Goal: Task Accomplishment & Management: Manage account settings

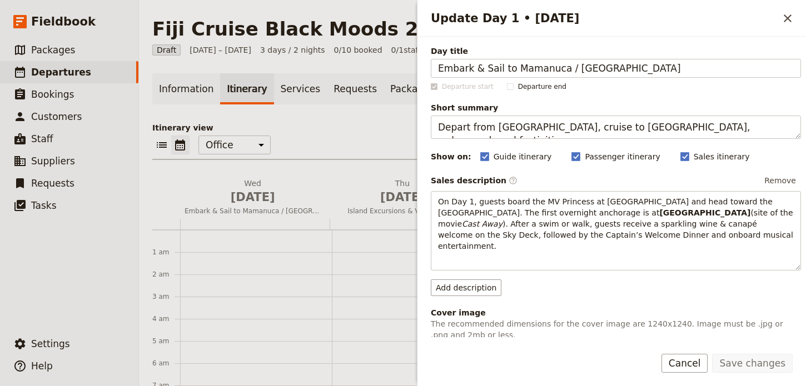
scroll to position [144, 0]
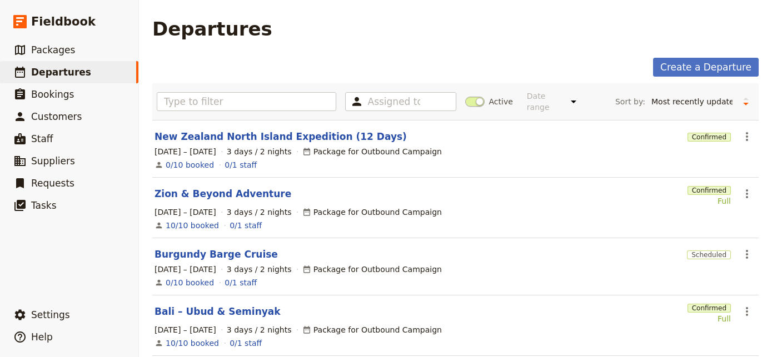
select select "UPDATED_AT"
click at [746, 132] on icon "Actions" at bounding box center [747, 136] width 2 height 9
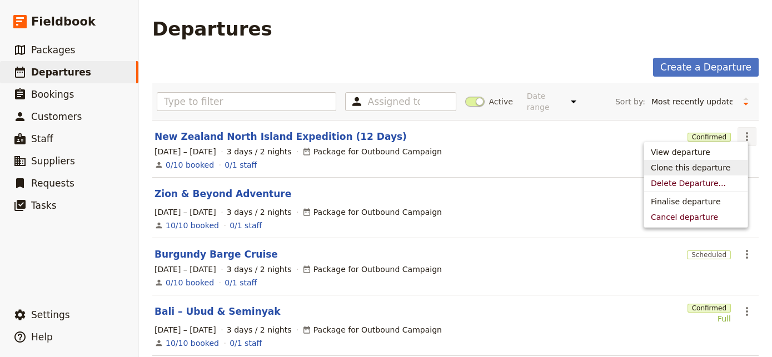
click at [712, 169] on span "Clone this departure" at bounding box center [690, 167] width 79 height 11
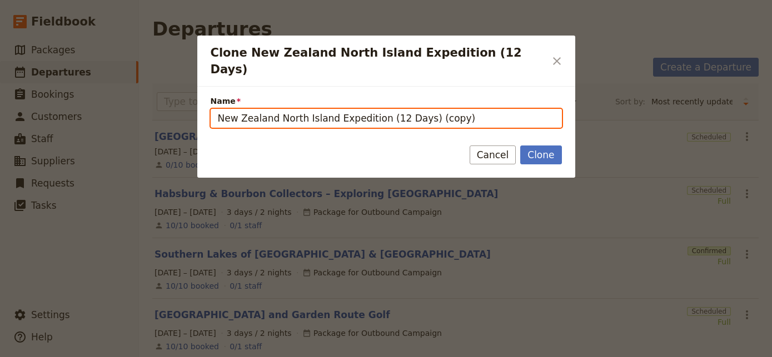
click at [358, 113] on input "New Zealand North Island Expedition (12 Days) (copy)" at bounding box center [386, 118] width 351 height 19
paste input "Israel Study Tour with Village Bible Church"
type input "Israel Study Tour with Village Bible Church"
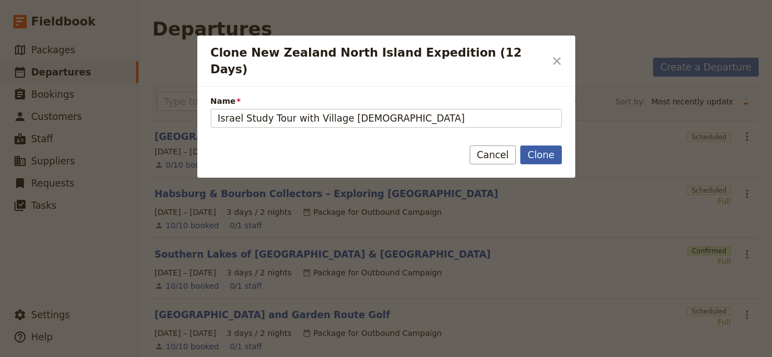
click at [553, 146] on button "Clone" at bounding box center [540, 155] width 41 height 19
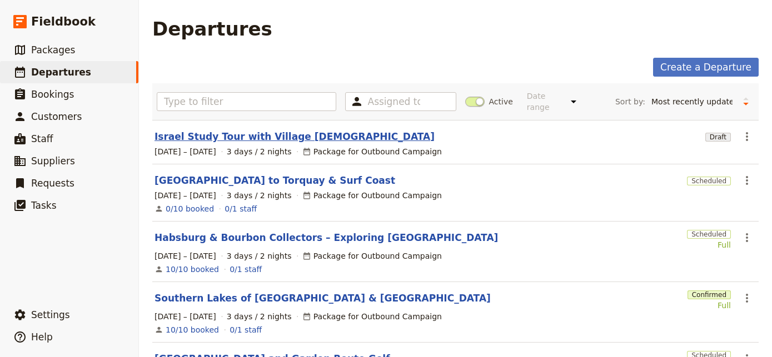
click at [224, 130] on link "Israel Study Tour with Village Bible Church" at bounding box center [294, 136] width 280 height 13
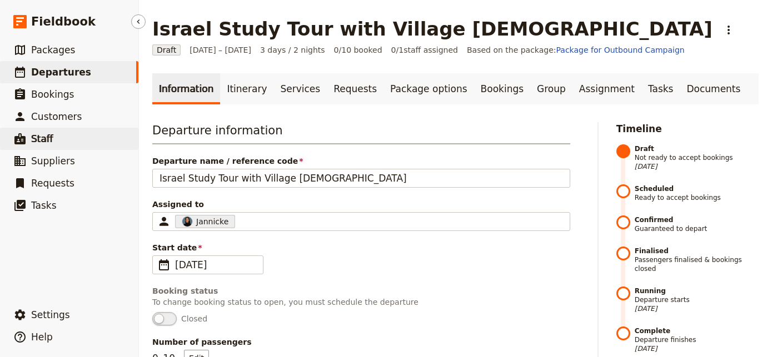
scroll to position [378, 0]
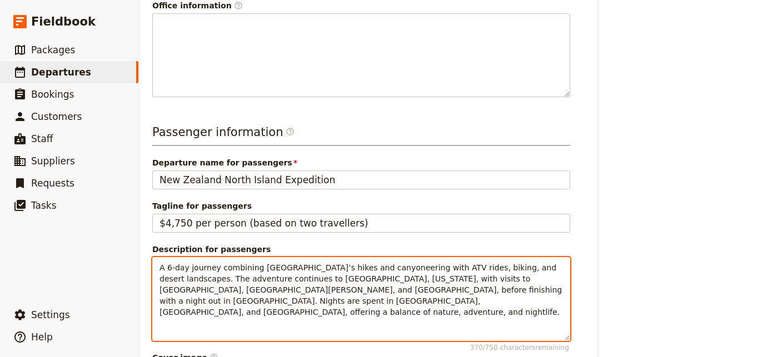
click at [318, 273] on p "A 6-day journey combining Zion National Park’s hikes and canyoneering with ATV …" at bounding box center [360, 290] width 403 height 56
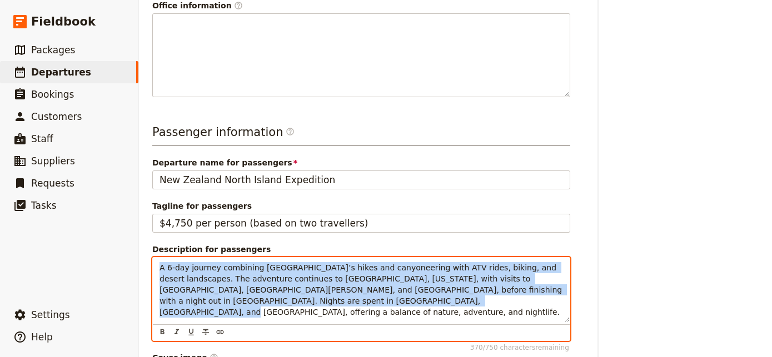
click at [318, 273] on p "A 6-day journey combining Zion National Park’s hikes and canyoneering with ATV …" at bounding box center [360, 290] width 403 height 56
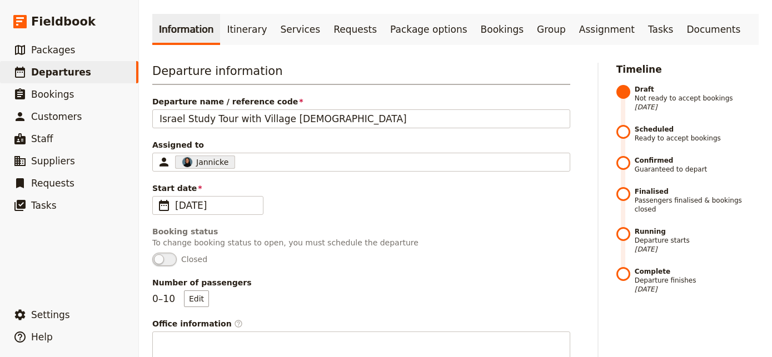
scroll to position [48, 0]
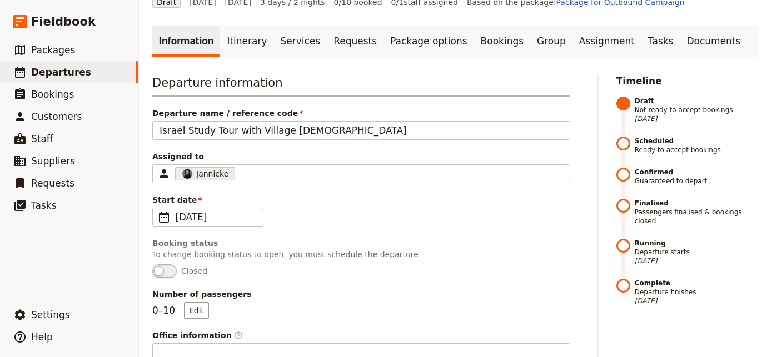
click at [269, 119] on div "Departure name / reference code Israel Study Tour with Village Bible Church" at bounding box center [361, 124] width 418 height 32
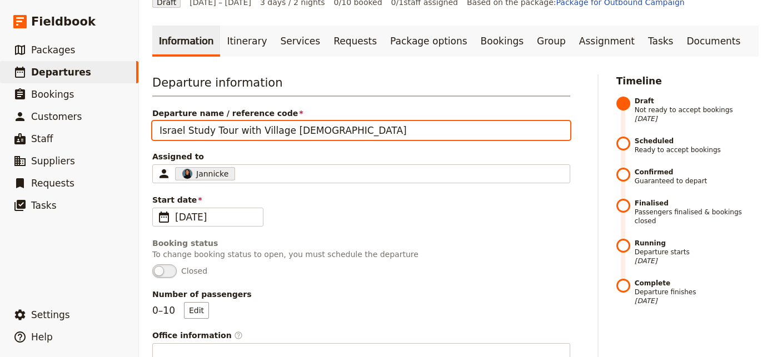
click at [268, 126] on input "Israel Study Tour with Village Bible Church" at bounding box center [361, 130] width 418 height 19
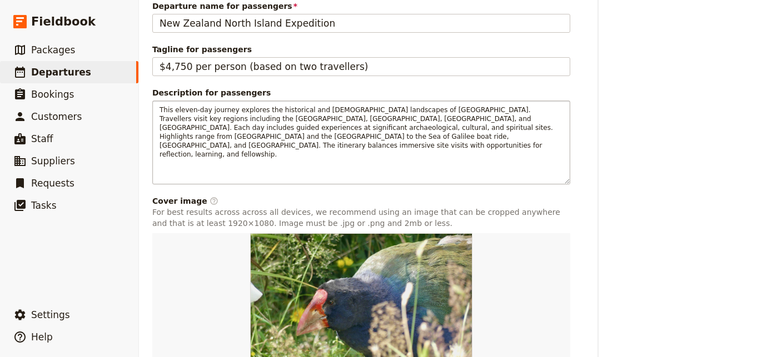
scroll to position [536, 0]
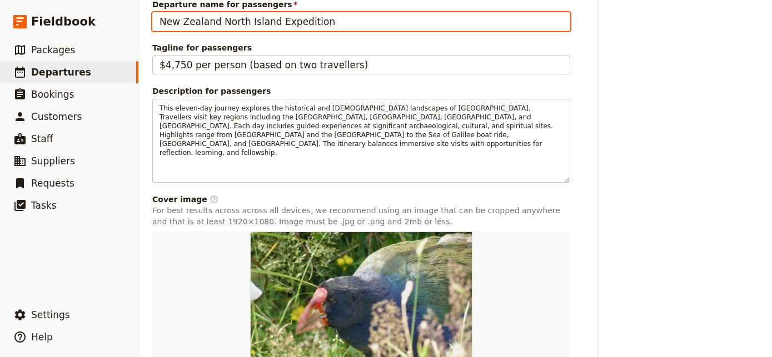
click at [315, 21] on input "New Zealand North Island Expedition" at bounding box center [361, 21] width 418 height 19
click at [315, 20] on input "New Zealand North Island Expedition" at bounding box center [361, 21] width 418 height 19
paste input "Israel Study Tour with Village Bible Church"
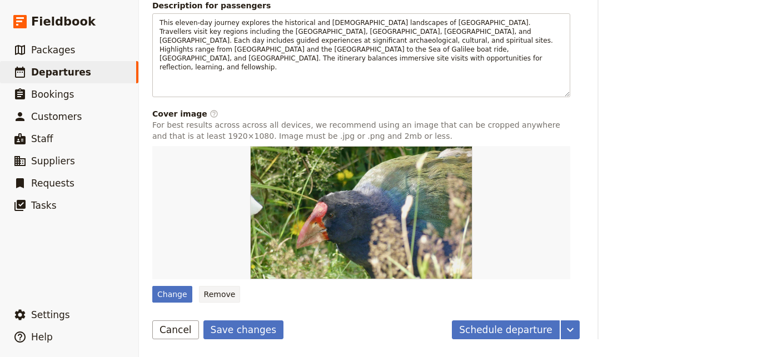
click at [227, 286] on button "Remove" at bounding box center [220, 294] width 42 height 17
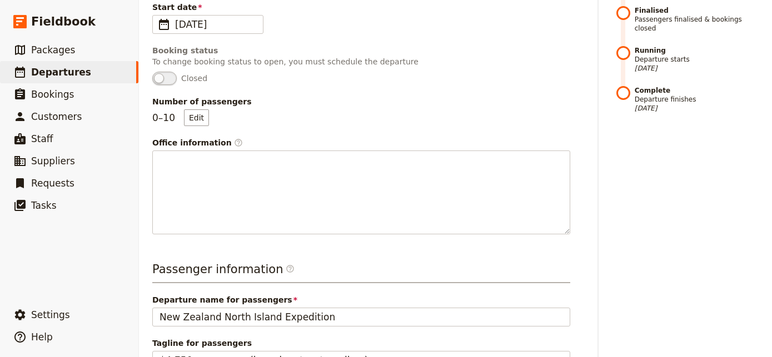
scroll to position [0, 0]
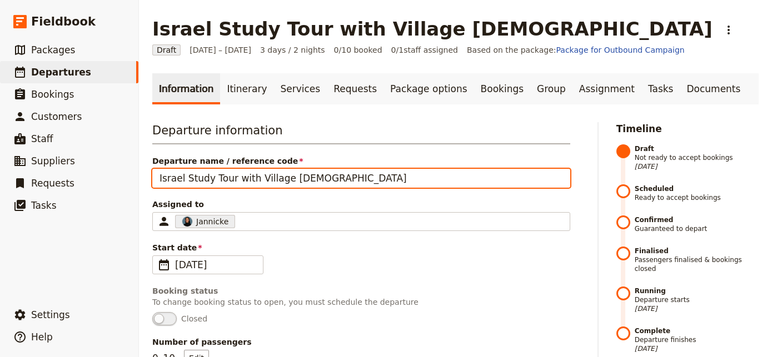
click at [281, 176] on input "Israel Study Tour with Village Bible Church" at bounding box center [361, 178] width 418 height 19
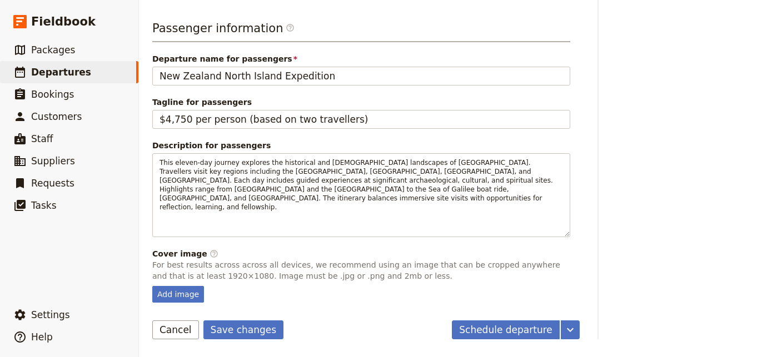
scroll to position [480, 0]
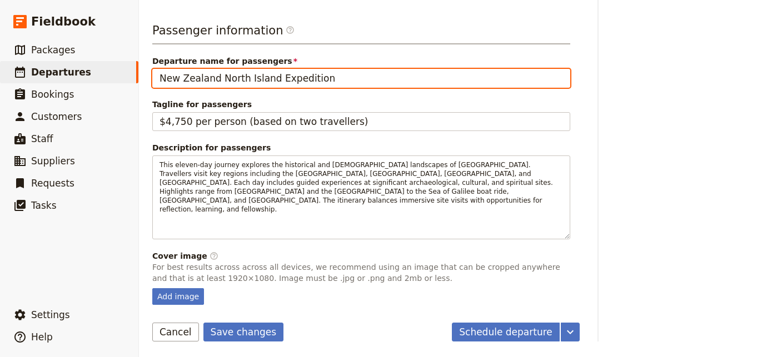
click at [309, 77] on input "New Zealand North Island Expedition" at bounding box center [361, 78] width 418 height 19
paste input "Israel Study Tour with Village Bible Church"
type input "Israel Study Tour with Village Bible Church"
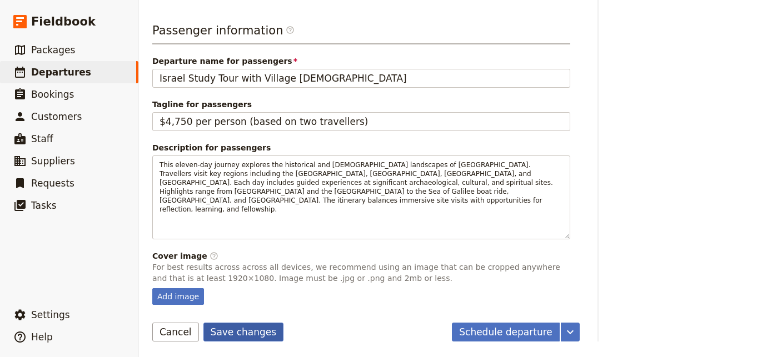
click at [258, 325] on button "Save changes" at bounding box center [243, 332] width 81 height 19
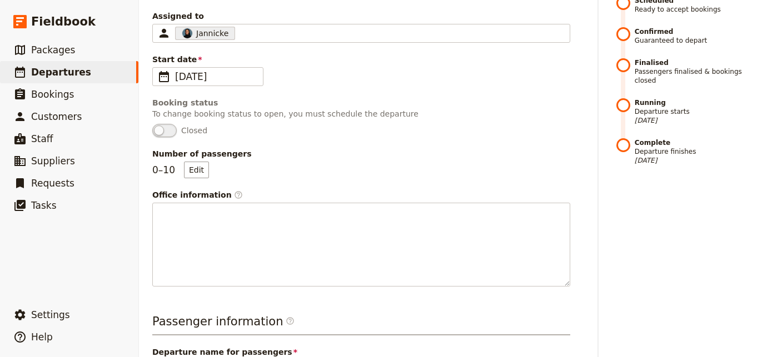
scroll to position [0, 0]
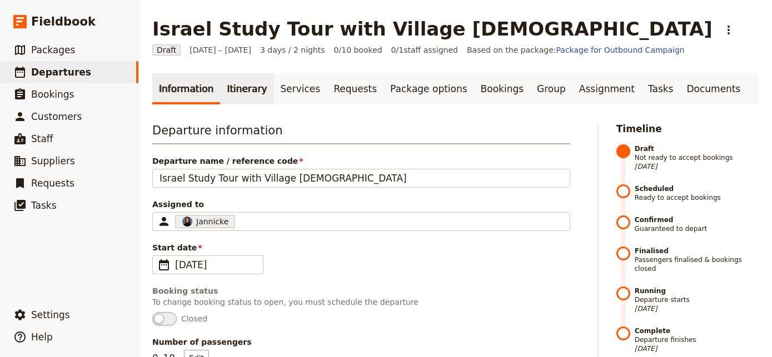
click at [238, 99] on link "Itinerary" at bounding box center [246, 88] width 53 height 31
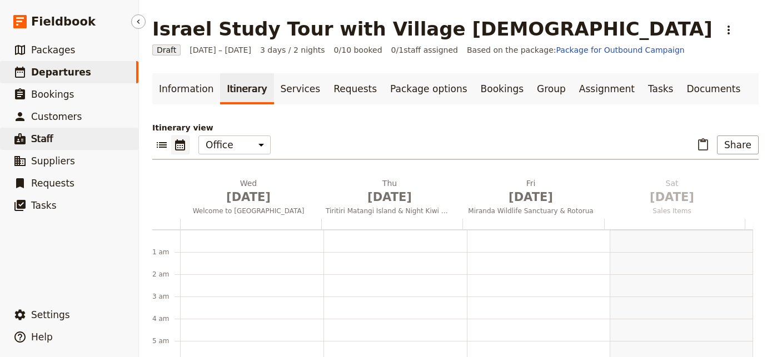
scroll to position [144, 0]
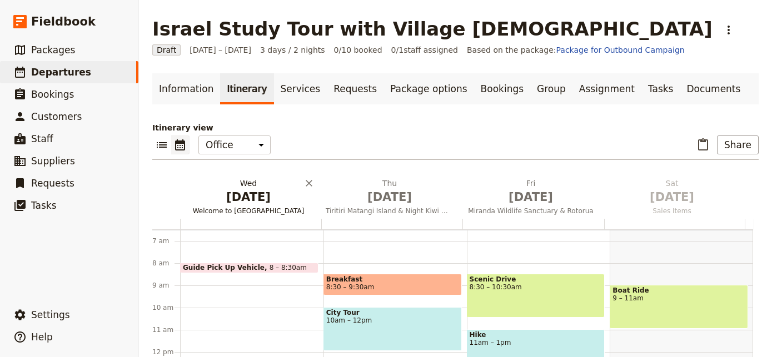
click at [249, 199] on span "Oct 1" at bounding box center [248, 197] width 128 height 17
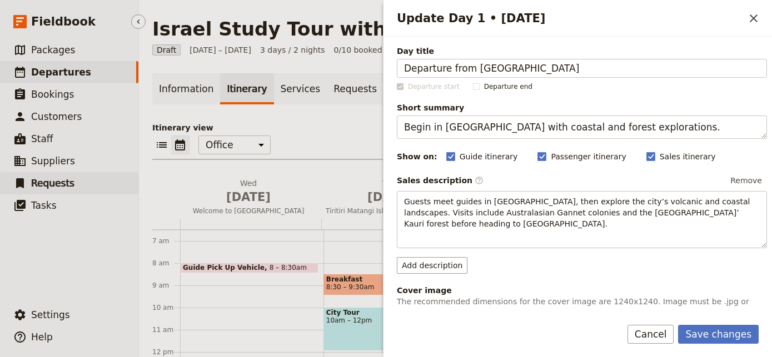
type input "Departure from Los Angeles"
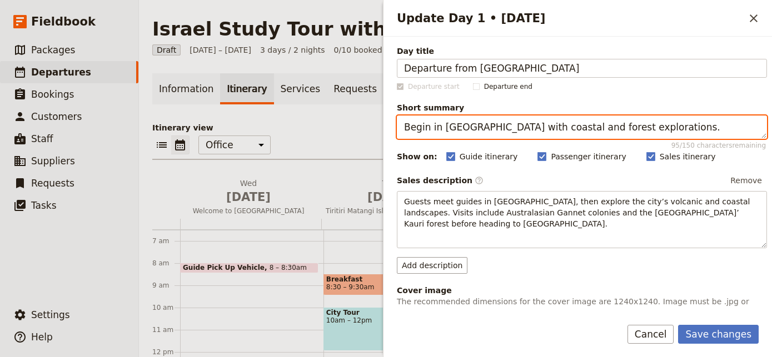
click at [481, 129] on textarea "Begin in Auckland with coastal and forest explorations." at bounding box center [582, 127] width 370 height 23
paste textarea "journey with flights to Israel via Frankfurt"
type textarea "Begin journey with flights to Israel via Frankfurt"
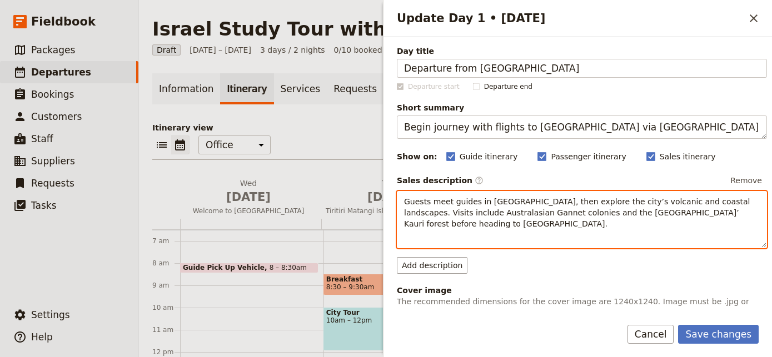
click at [508, 208] on span "Guests meet guides in Auckland, then explore the city’s volcanic and coastal la…" at bounding box center [578, 212] width 348 height 31
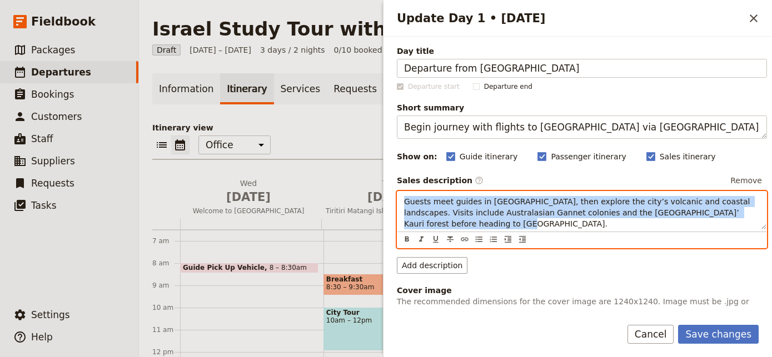
click at [508, 208] on span "Guests meet guides in Auckland, then explore the city’s volcanic and coastal la…" at bounding box center [578, 212] width 348 height 31
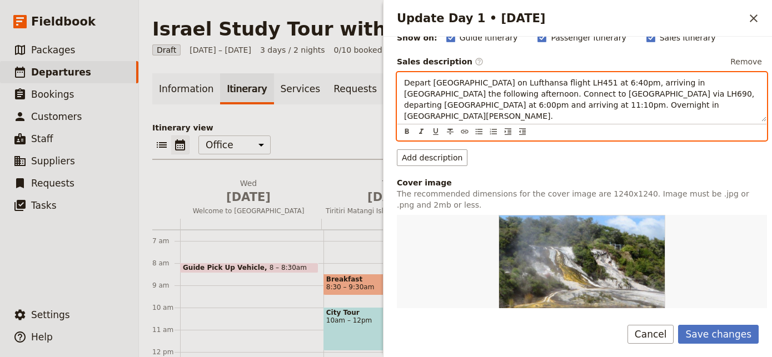
scroll to position [370, 0]
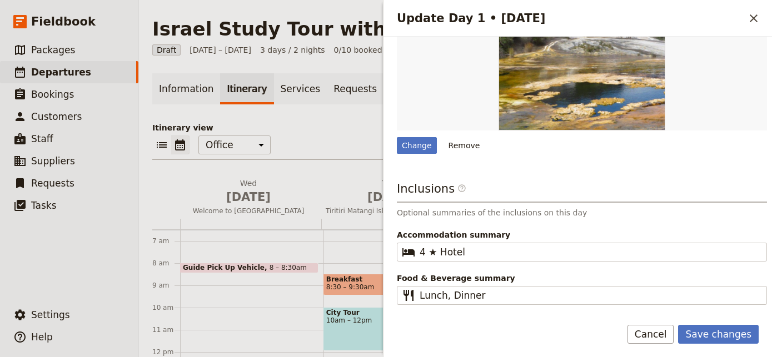
click at [466, 138] on button "Remove" at bounding box center [464, 145] width 42 height 17
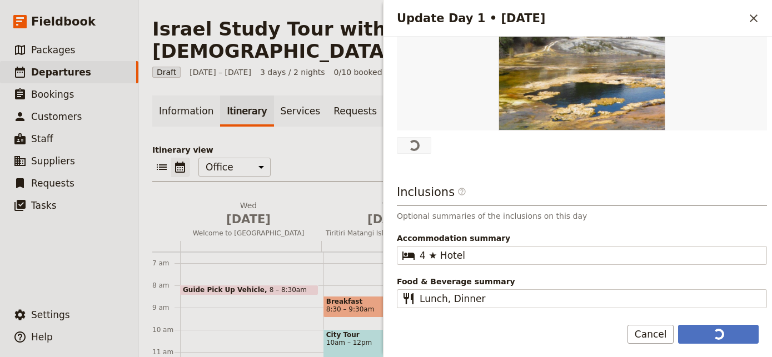
scroll to position [0, 0]
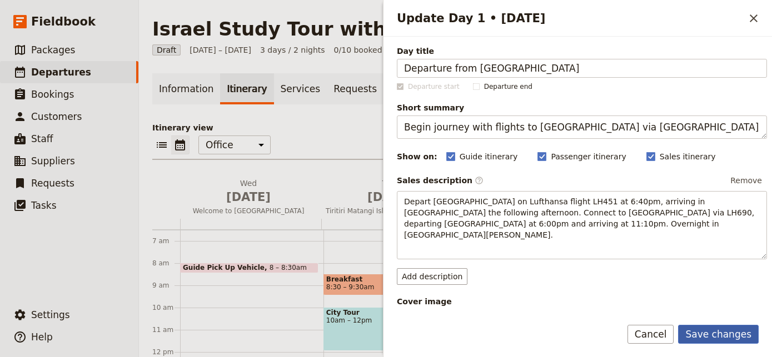
click at [715, 330] on button "Save changes" at bounding box center [718, 334] width 81 height 19
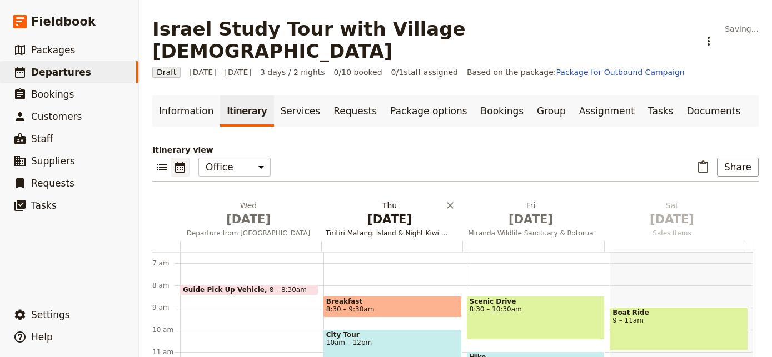
click at [384, 211] on span "Oct 2" at bounding box center [390, 219] width 128 height 17
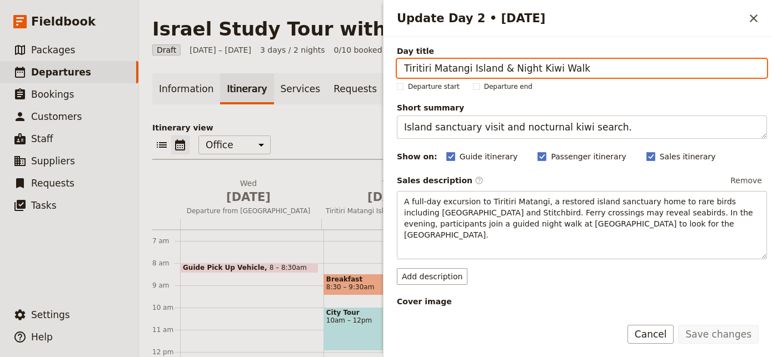
click at [495, 71] on input "Tiritiri Matangi Island & Night Kiwi Walk" at bounding box center [582, 68] width 370 height 19
paste input "Shephelah Region"
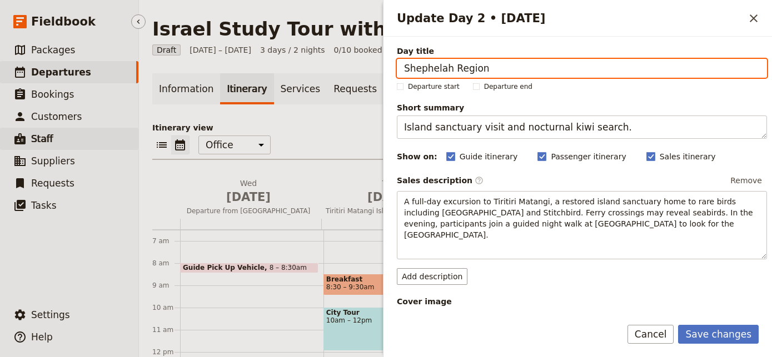
type input "Shephelah Region"
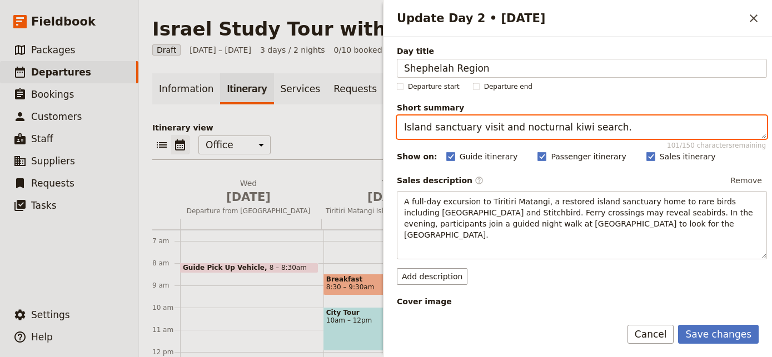
click at [493, 127] on textarea "Island sanctuary visit and nocturnal kiwi search." at bounding box center [582, 127] width 370 height 23
paste textarea "Explore ancient sites in Shephelah region"
type textarea "Explore ancient sites in Shephelah region"
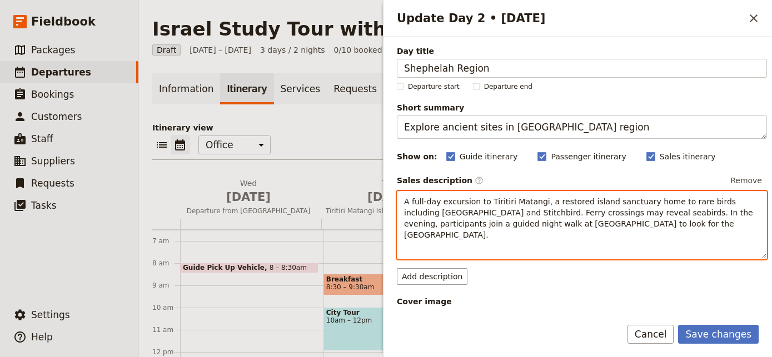
click at [484, 211] on span "A full-day excursion to Tiritiri Matangi, a restored island sanctuary home to r…" at bounding box center [579, 218] width 351 height 42
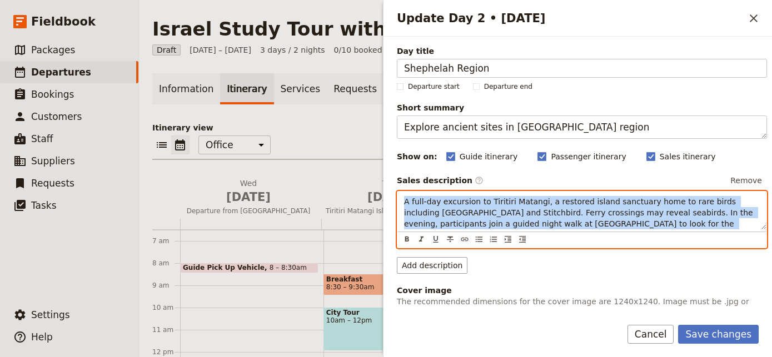
click at [484, 211] on span "A full-day excursion to Tiritiri Matangi, a restored island sanctuary home to r…" at bounding box center [579, 218] width 351 height 42
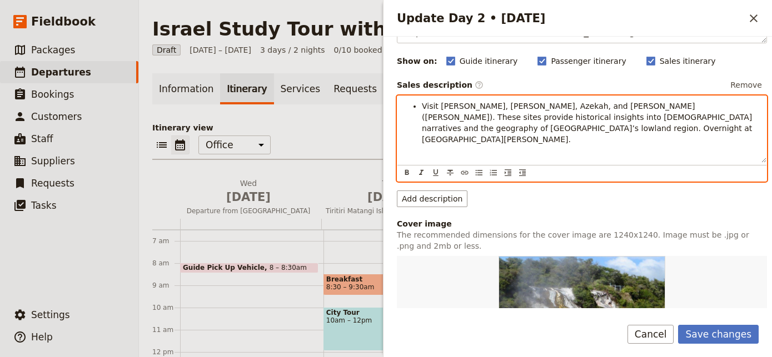
scroll to position [36, 0]
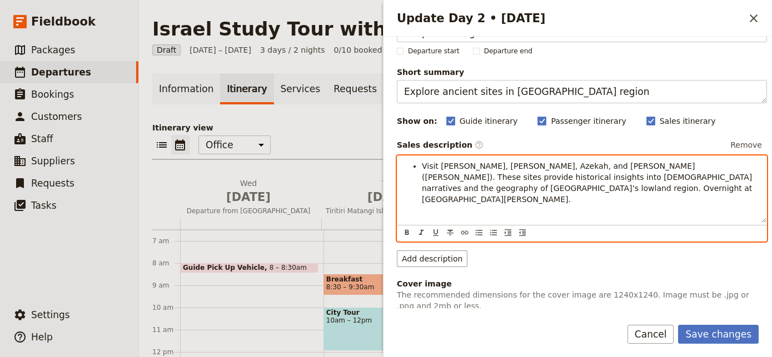
click at [422, 169] on span "Visit Yad Hashmonah, Beth Shemesh, Azekah, and Beth Guvrin (Maresha). These sit…" at bounding box center [588, 183] width 333 height 42
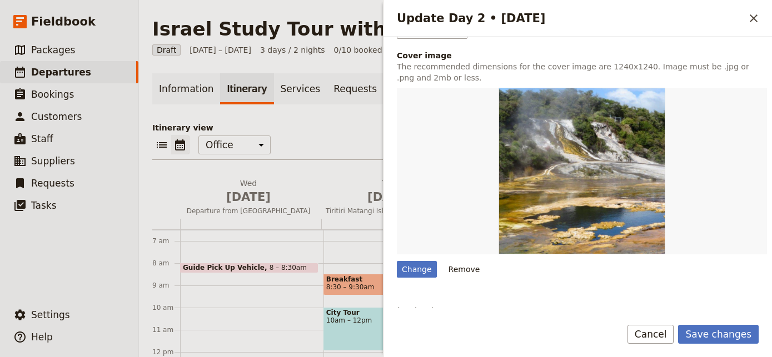
scroll to position [386, 0]
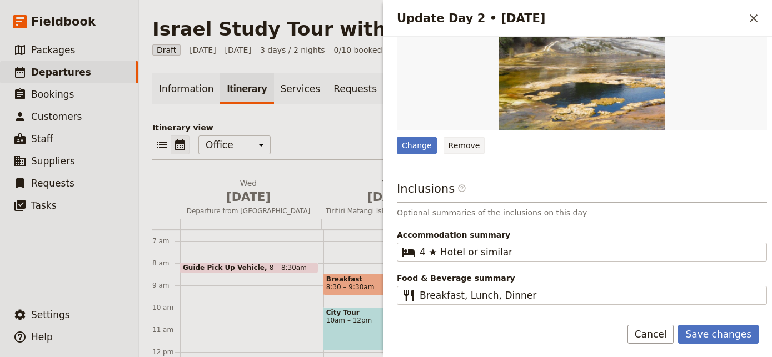
click at [472, 138] on button "Remove" at bounding box center [464, 145] width 42 height 17
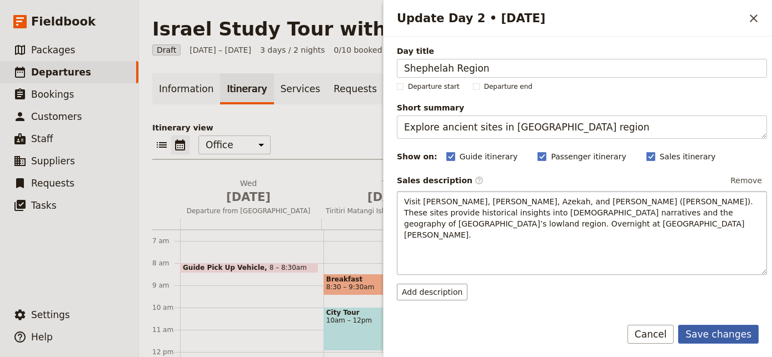
click at [708, 332] on button "Save changes" at bounding box center [718, 334] width 81 height 19
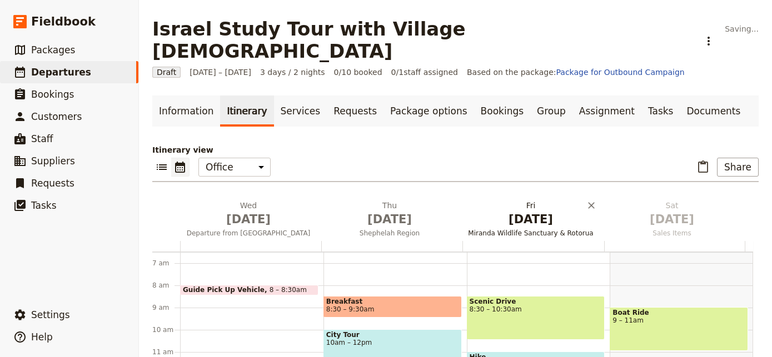
click at [528, 211] on span "Oct 3" at bounding box center [531, 219] width 128 height 17
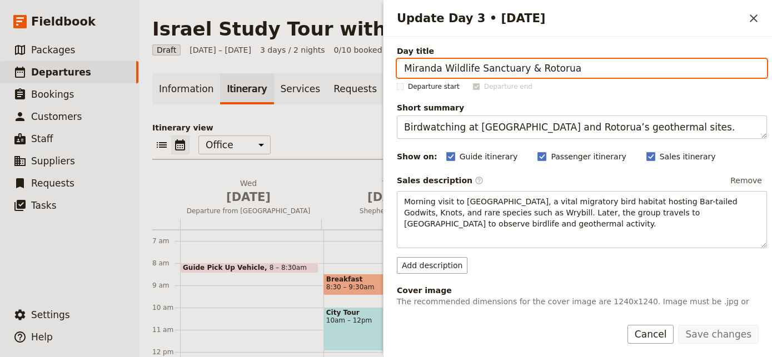
click at [495, 64] on input "Miranda Wildlife Sanctuary & Rotorua" at bounding box center [582, 68] width 370 height 19
paste input "Negev Desert"
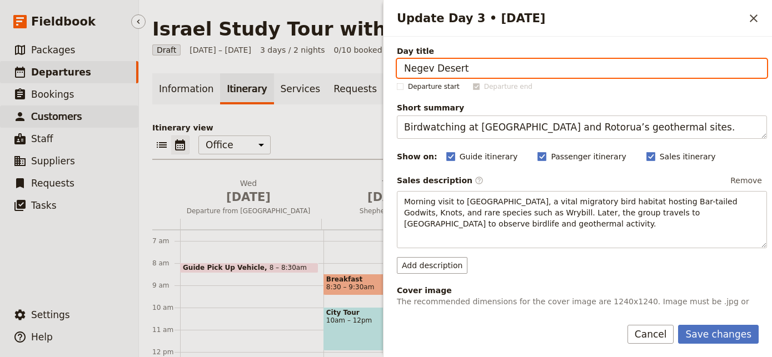
type input "Negev Desert"
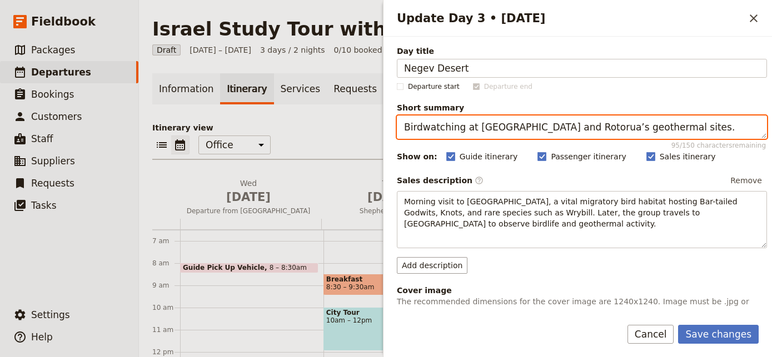
click at [522, 129] on textarea "Birdwatching at Miranda and Rotorua’s geothermal sites." at bounding box center [582, 127] width 370 height 23
paste textarea "Masada, Bedouin culture, and Dead Sea"
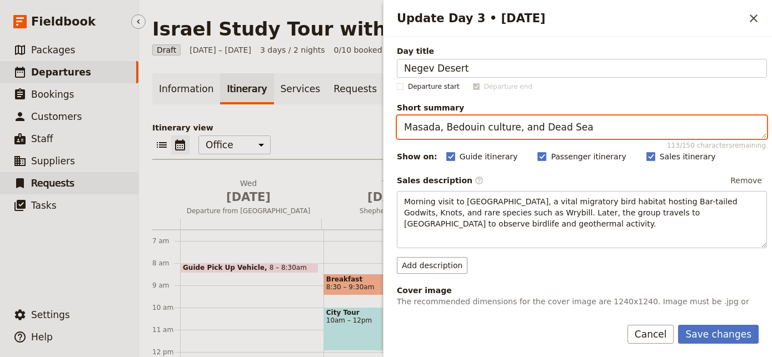
type textarea "Masada, Bedouin culture, and Dead Sea"
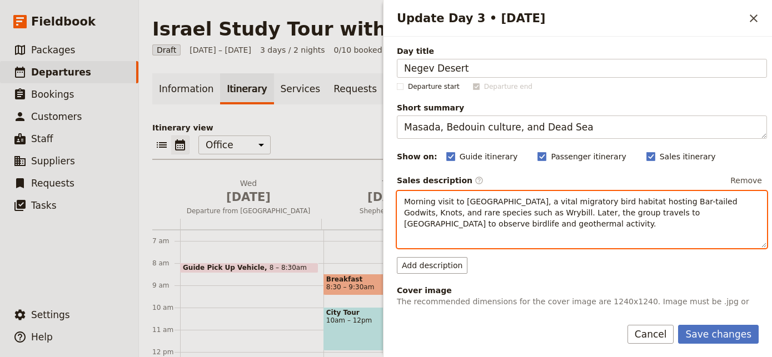
click at [507, 211] on span "Morning visit to Miranda Wildlife Sanctuary, a vital migratory bird habitat hos…" at bounding box center [572, 212] width 336 height 31
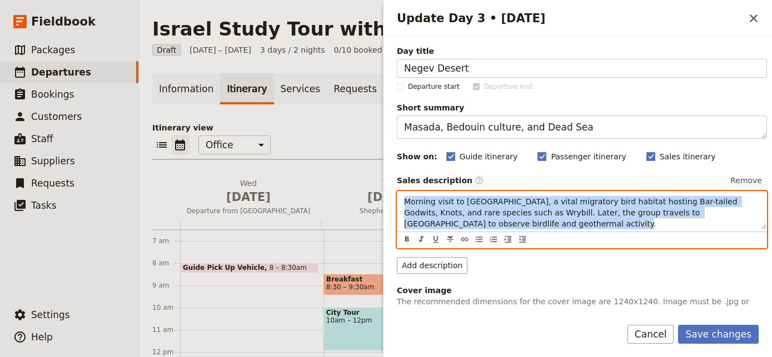
click at [507, 211] on span "Morning visit to Miranda Wildlife Sanctuary, a vital migratory bird habitat hos…" at bounding box center [572, 212] width 336 height 31
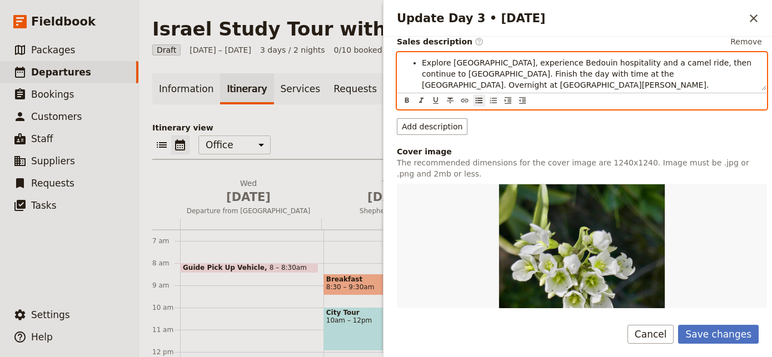
scroll to position [46, 0]
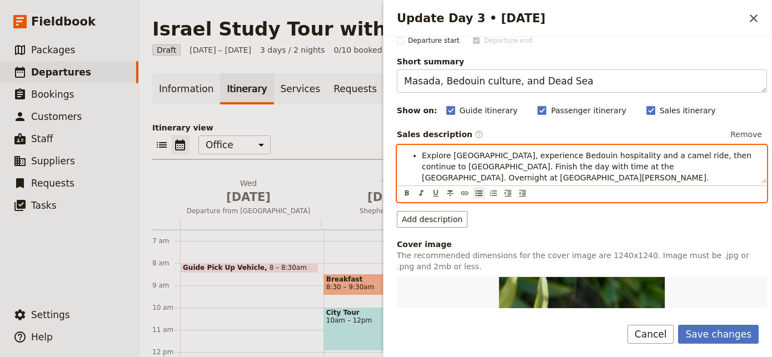
click at [416, 150] on ul "Explore Masada fortress, experience Bedouin hospitality and a camel ride, then …" at bounding box center [582, 166] width 356 height 33
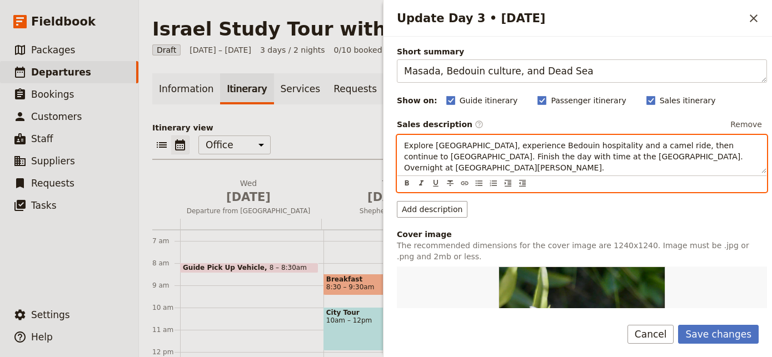
scroll to position [237, 0]
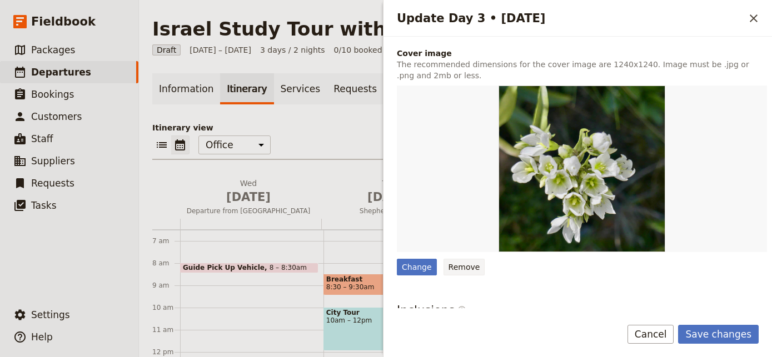
click at [481, 264] on div "Change Remove" at bounding box center [582, 267] width 370 height 17
click at [469, 264] on button "Remove" at bounding box center [464, 267] width 42 height 17
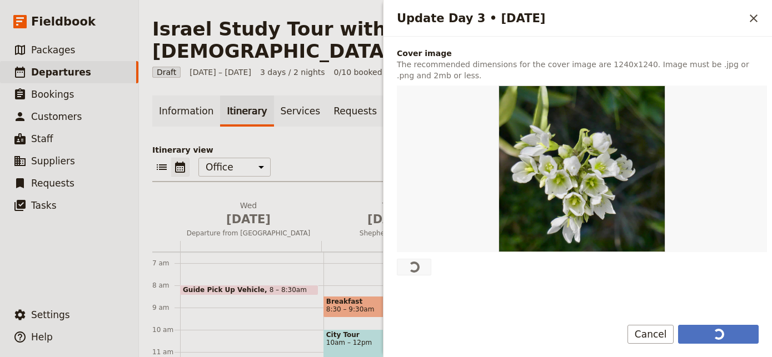
scroll to position [0, 0]
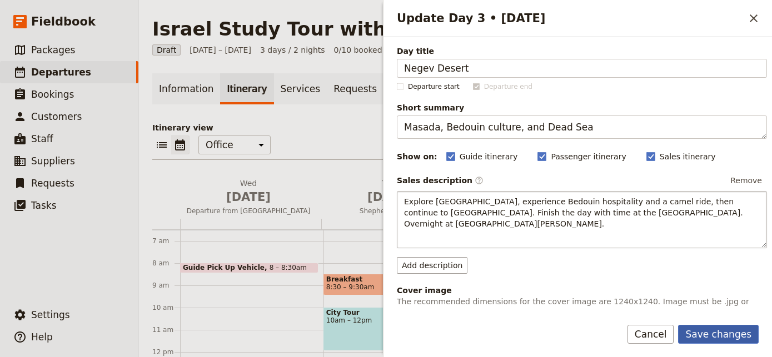
click at [706, 327] on button "Save changes" at bounding box center [718, 334] width 81 height 19
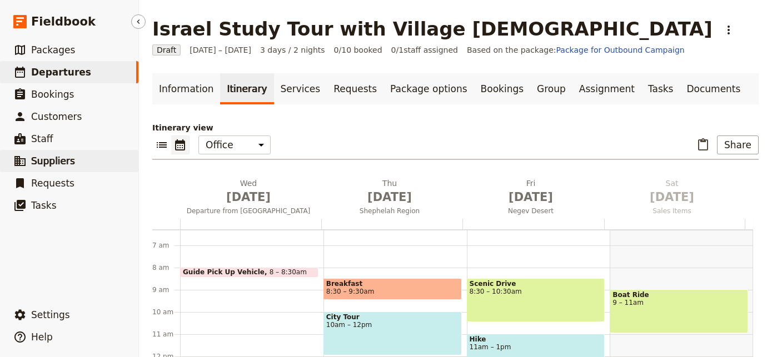
scroll to position [134, 0]
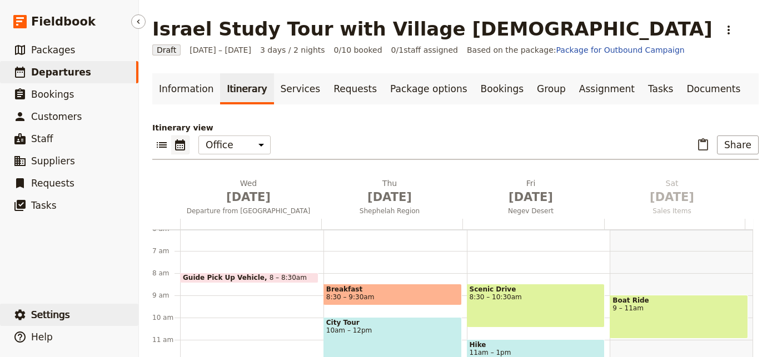
click at [58, 311] on span "Settings" at bounding box center [50, 314] width 39 height 11
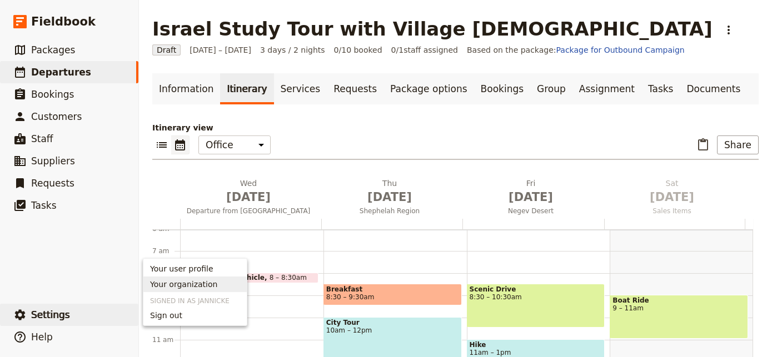
click at [226, 287] on span "Your organization" at bounding box center [195, 284] width 90 height 11
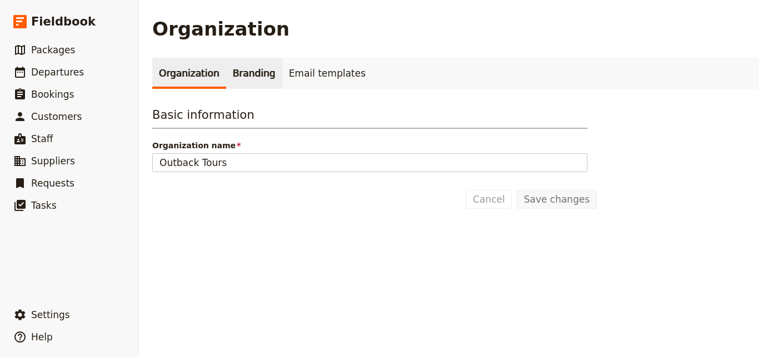
click at [245, 76] on link "Branding" at bounding box center [254, 73] width 56 height 31
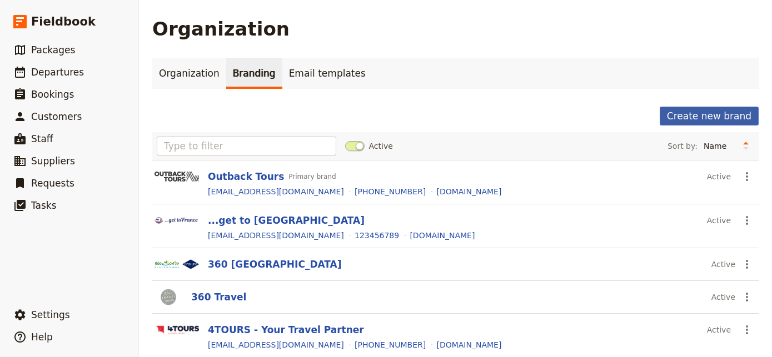
click at [671, 112] on button "Create new brand" at bounding box center [709, 116] width 99 height 19
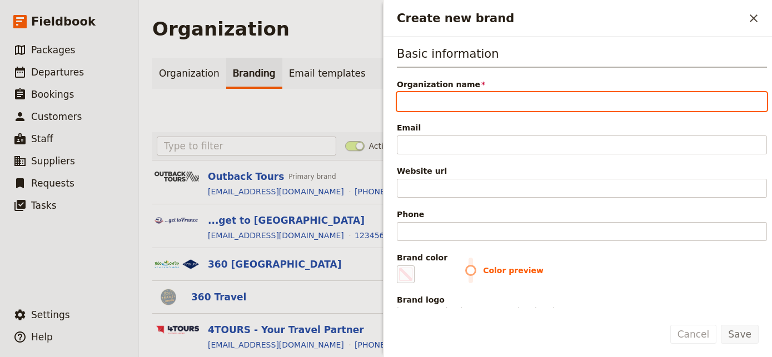
paste input "GTI Tours"
type input "GTI Tours"
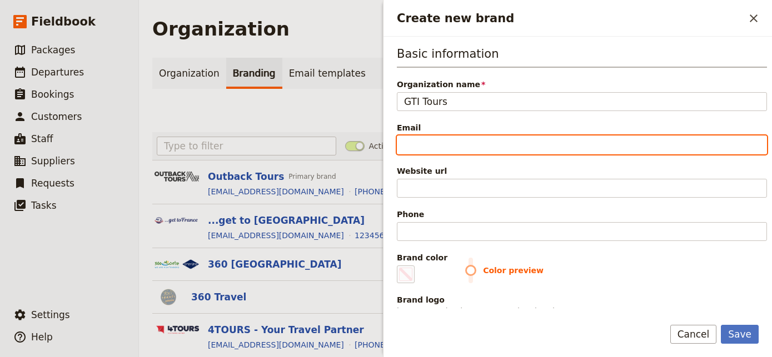
click at [442, 149] on input "Email" at bounding box center [582, 145] width 370 height 19
paste input "info@gtitours.org"
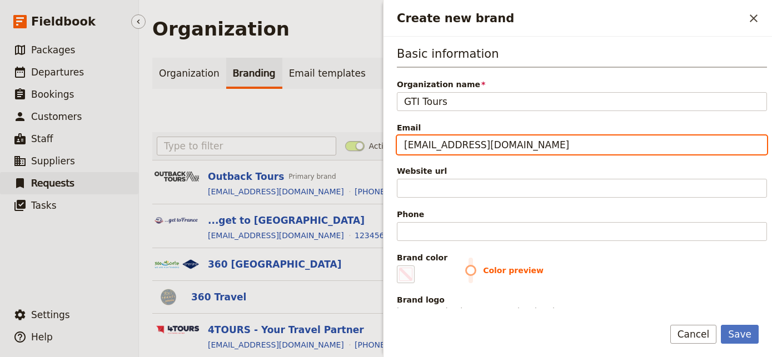
type input "info@gtitours.org"
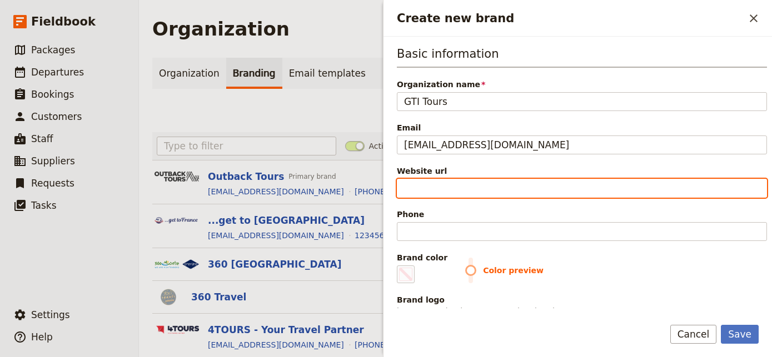
click at [440, 188] on input "Website url" at bounding box center [582, 188] width 370 height 19
paste input "https://gtitours.org"
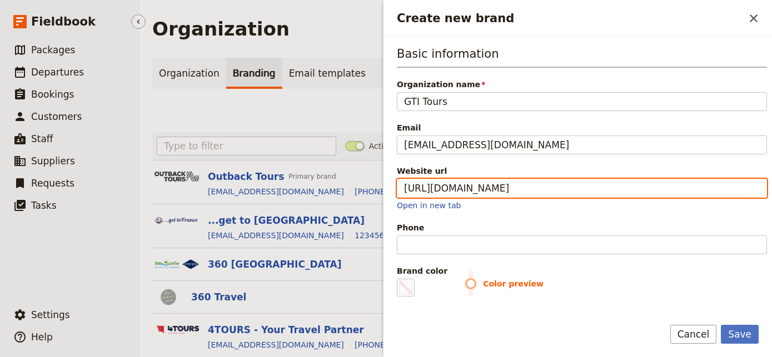
type input "https://gtitours.org"
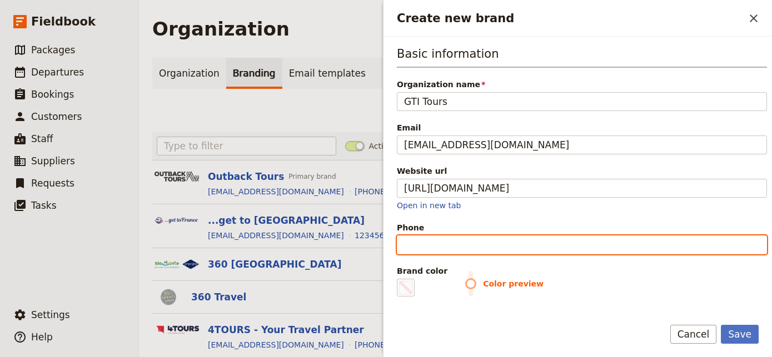
click at [492, 241] on input "Phone" at bounding box center [582, 245] width 370 height 19
paste input "+1 616-396-1234"
click at [458, 240] on input "+1 616-396-1234" at bounding box center [582, 245] width 370 height 19
click at [440, 243] on input "+1 616-3961234" at bounding box center [582, 245] width 370 height 19
click at [437, 244] on input "+1 616-3961234" at bounding box center [582, 245] width 370 height 19
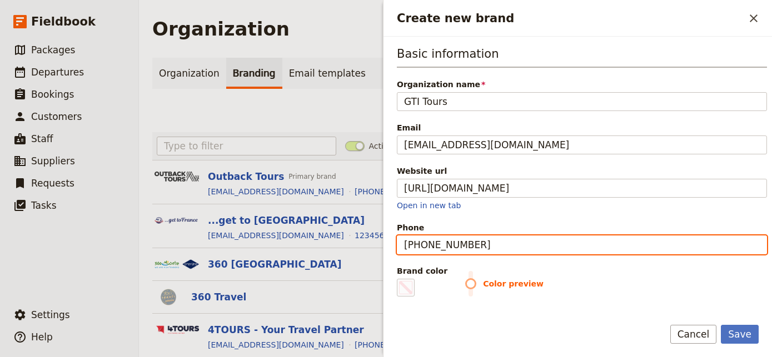
click at [420, 244] on input "+1 6163961234" at bounding box center [582, 245] width 370 height 19
click at [416, 244] on input "+1 6163961234" at bounding box center [582, 245] width 370 height 19
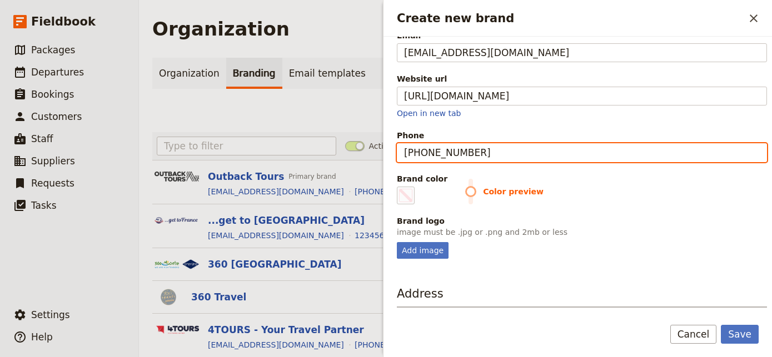
scroll to position [178, 0]
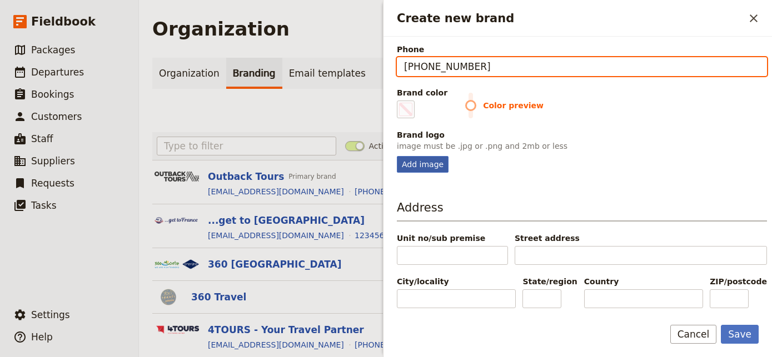
type input "+16163961234"
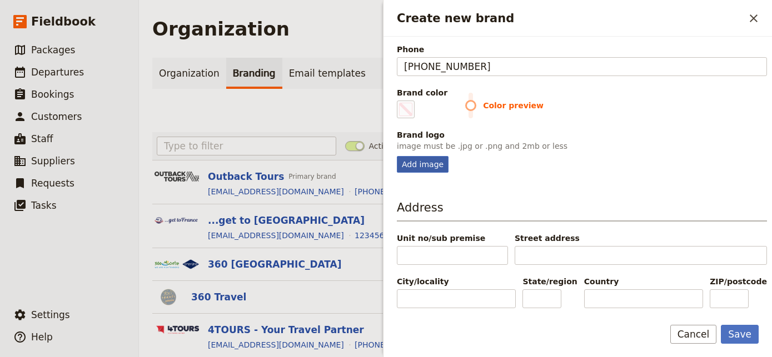
click at [428, 167] on div "Add image" at bounding box center [423, 164] width 52 height 17
click at [397, 156] on input "Add image" at bounding box center [396, 156] width 1 height 1
type input "C:\fakepath\logo (1).png"
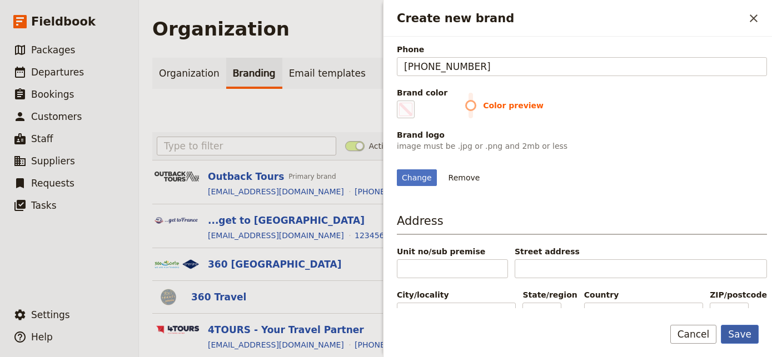
click at [746, 333] on button "Save" at bounding box center [740, 334] width 38 height 19
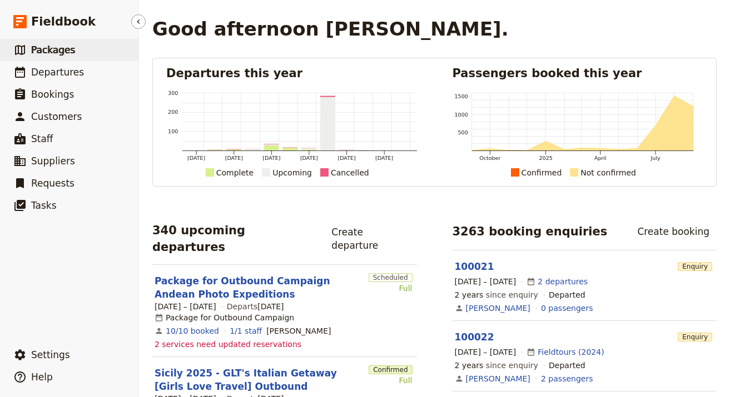
click at [42, 47] on span "Packages" at bounding box center [53, 49] width 44 height 11
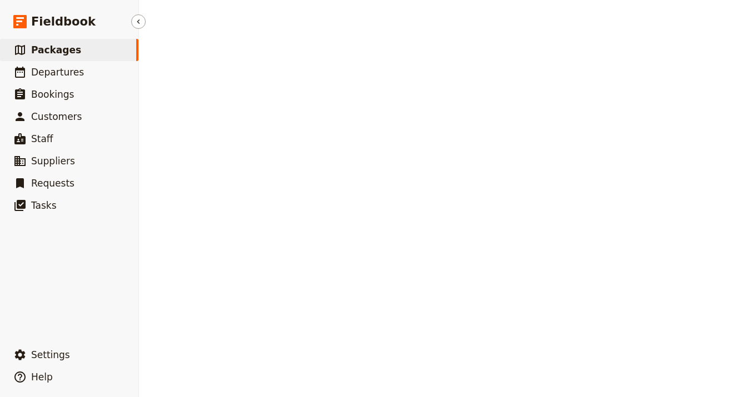
select select "UPDATED_AT"
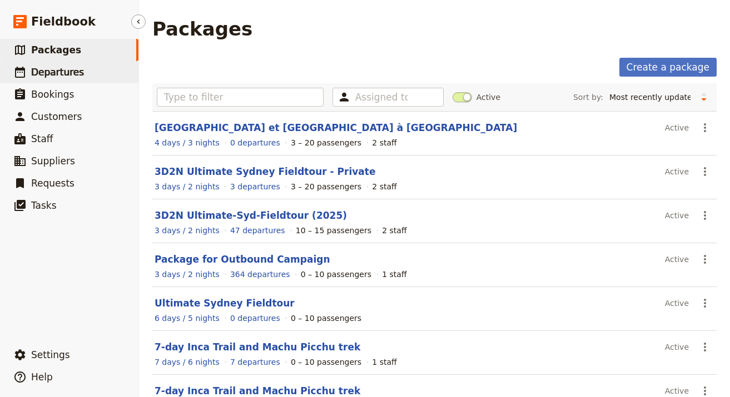
click at [42, 69] on span "Departures" at bounding box center [57, 72] width 53 height 11
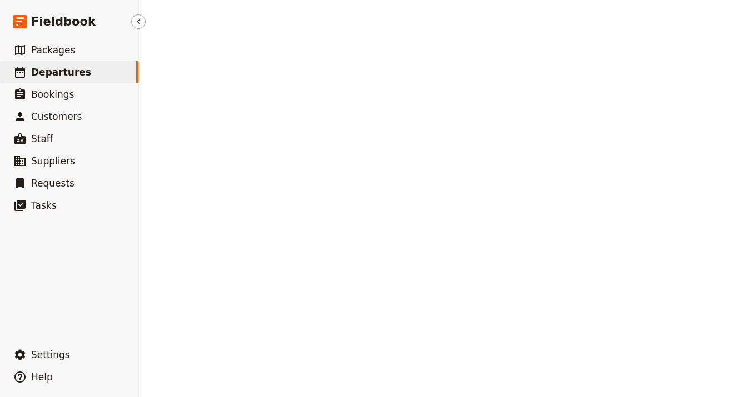
select select "UPDATED_AT"
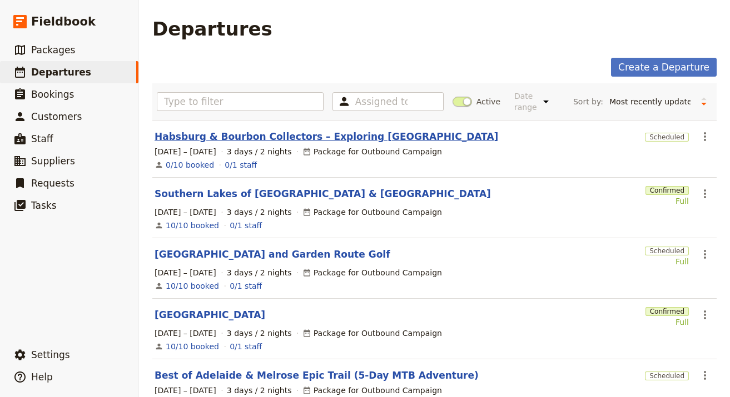
drag, startPoint x: 690, startPoint y: 134, endPoint x: 312, endPoint y: 129, distance: 378.4
click at [358, 130] on section "Habsburg & Bourbon Collectors – Exploring Madrid Scheduled ​ 1 – 3 Oct 2025 3 d…" at bounding box center [434, 149] width 564 height 58
click at [311, 130] on link "Habsburg & Bourbon Collectors – Exploring Madrid" at bounding box center [325, 136] width 343 height 13
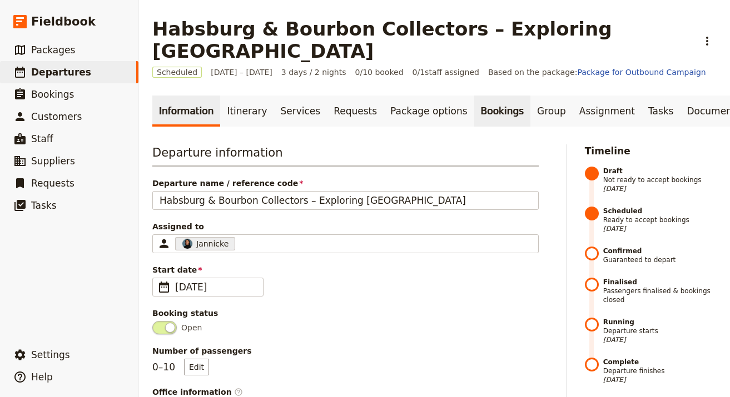
click at [482, 96] on link "Bookings" at bounding box center [502, 111] width 56 height 31
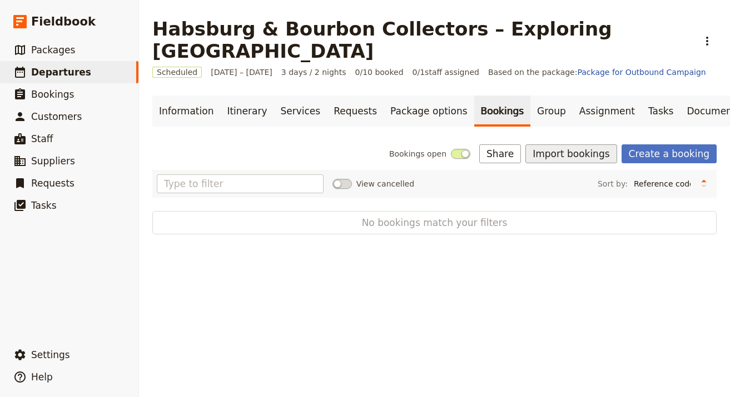
click at [556, 144] on button "Import bookings" at bounding box center [570, 153] width 91 height 19
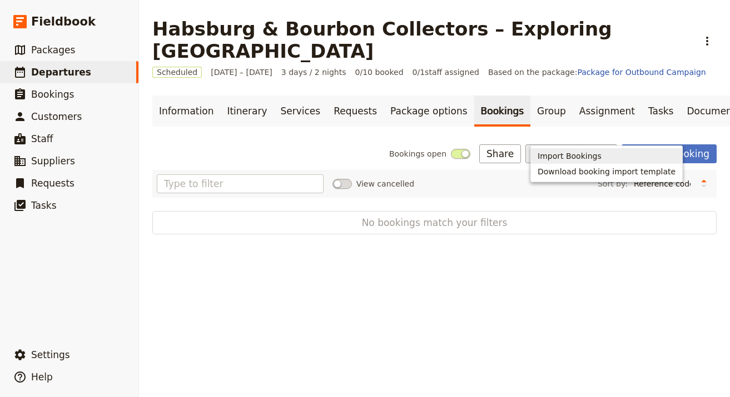
click at [573, 154] on span "Import Bookings" at bounding box center [569, 156] width 64 height 11
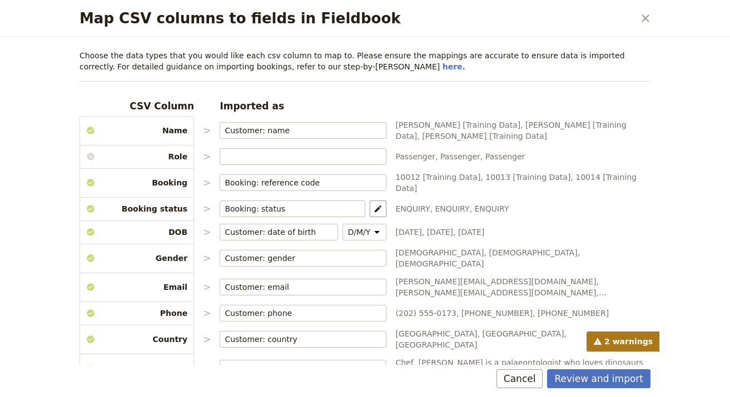
click at [593, 365] on div "Review and import Cancel" at bounding box center [364, 381] width 597 height 32
click at [594, 379] on button "Review and import" at bounding box center [598, 378] width 103 height 19
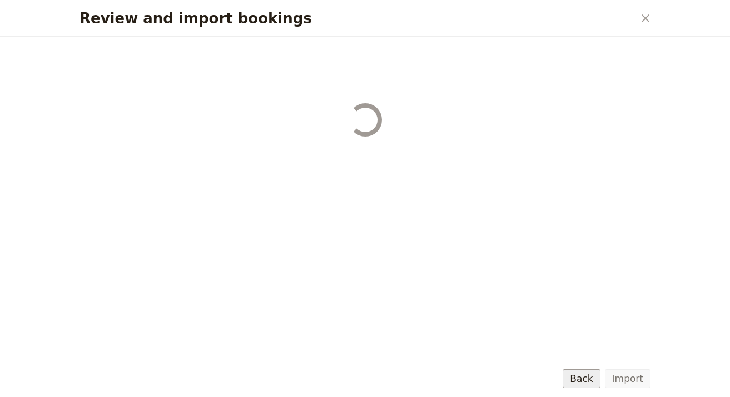
select select "68b002b7cac3c784cf00db27"
select select "68b002b7cac3c784cf00db28"
select select "68b002b7cac3c784cf00db29"
select select "68b002b7cac3c784cf00db2a"
select select "650e1b8d408bbede5b0c6045"
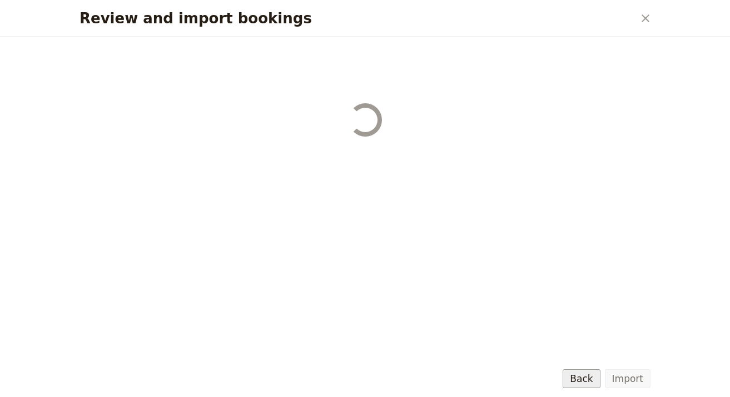
select select "68b002b7cac3c784cf00db2c"
select select "68b002b7cac3c784cf00db2d"
select select "68b002b7cac3c784cf00db2e"
select select "68b002b7cac3c784cf00db2f"
select select "68b002b7cac3c784cf00db30"
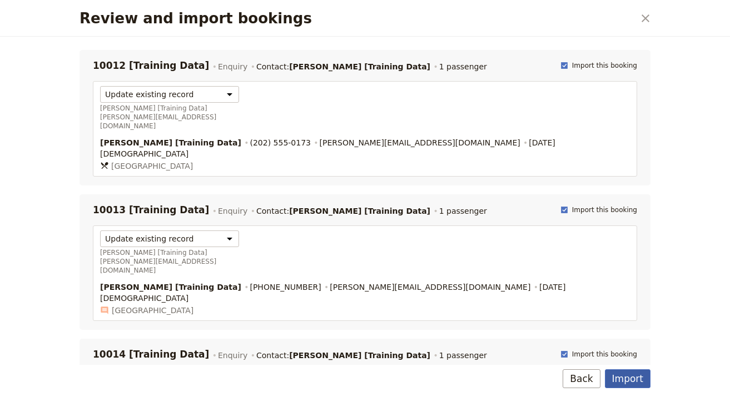
click at [637, 380] on button "Import" at bounding box center [628, 378] width 46 height 19
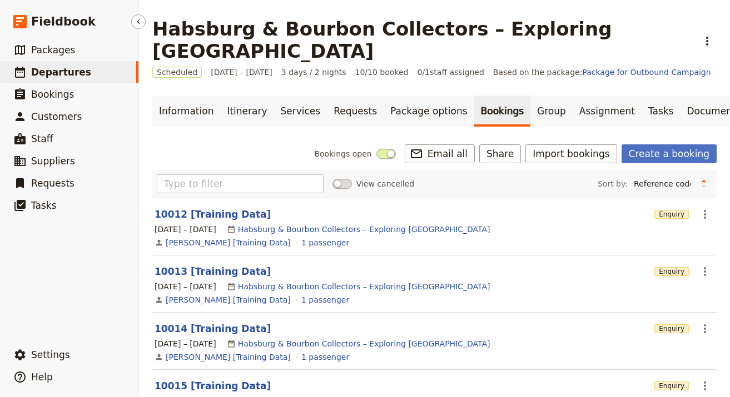
click at [99, 73] on link "​ Departures" at bounding box center [69, 72] width 138 height 22
select select "UPDATED_AT"
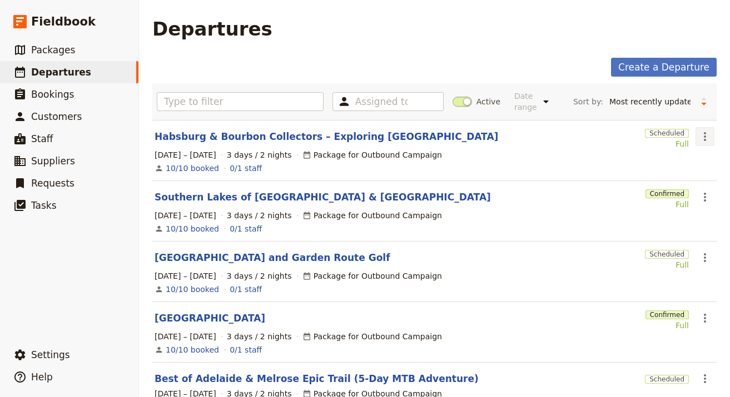
click at [701, 144] on button "​" at bounding box center [704, 136] width 19 height 19
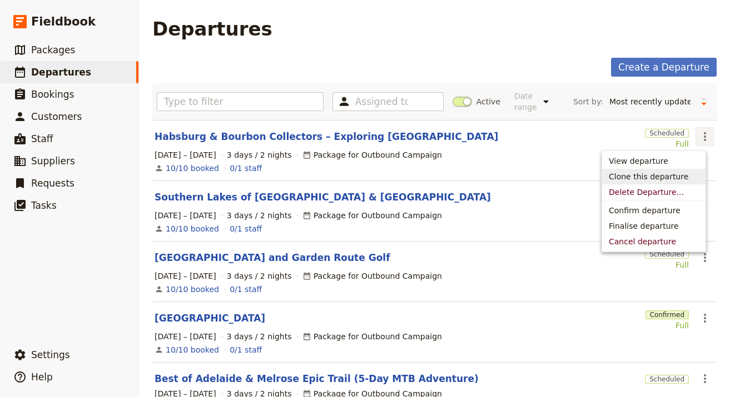
click at [686, 175] on span "Clone this departure" at bounding box center [653, 176] width 90 height 11
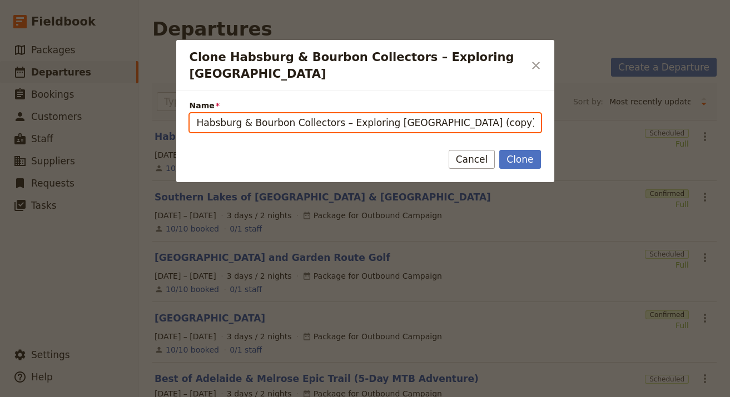
click at [284, 113] on input "Habsburg & Bourbon Collectors – Exploring Madrid (copy)" at bounding box center [364, 122] width 351 height 19
click at [285, 113] on input "Habsburg & Bourbon Collectors – Exploring Madrid (copy)" at bounding box center [364, 122] width 351 height 19
paste input "Melbourne to Torquay & Surf Coast"
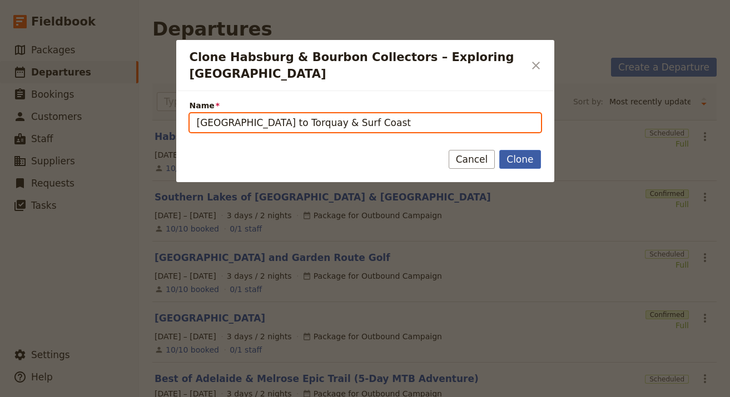
type input "Melbourne to Torquay & Surf Coast"
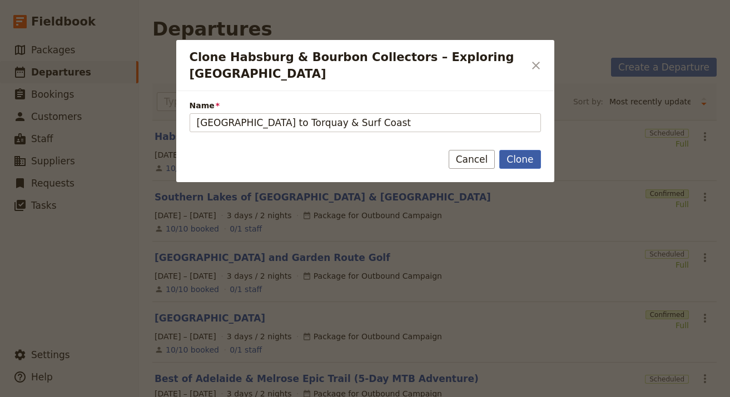
click at [538, 150] on button "Clone" at bounding box center [519, 159] width 41 height 19
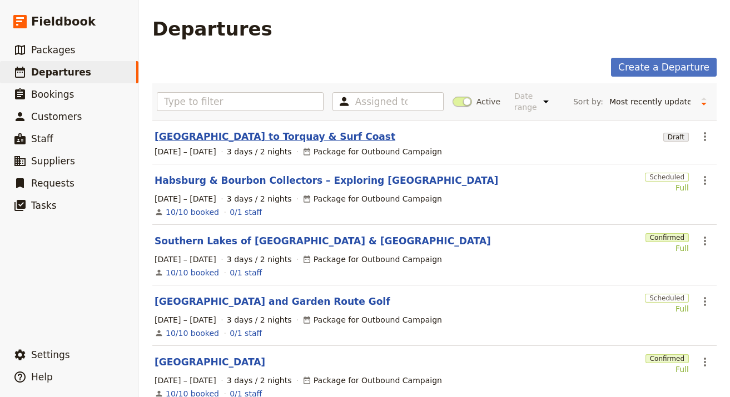
click at [206, 133] on link "Melbourne to Torquay & Surf Coast" at bounding box center [274, 136] width 241 height 13
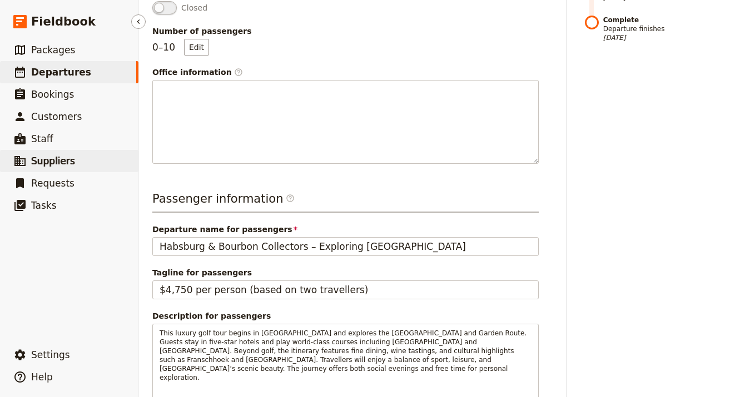
scroll to position [320, 0]
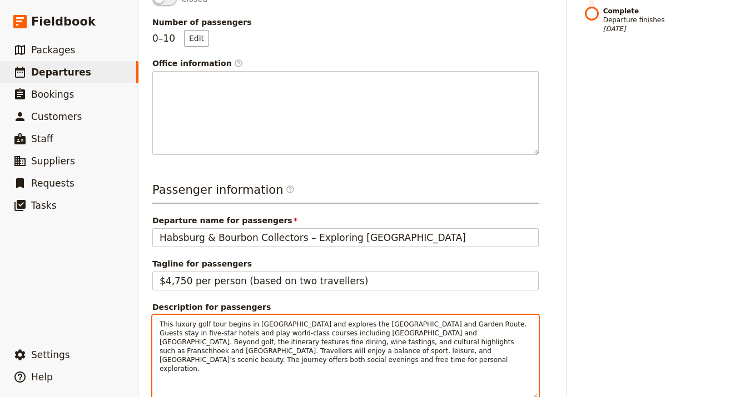
click at [229, 337] on span "This luxury golf tour begins in Cape Town and explores the Cape Winelands and G…" at bounding box center [343, 347] width 369 height 52
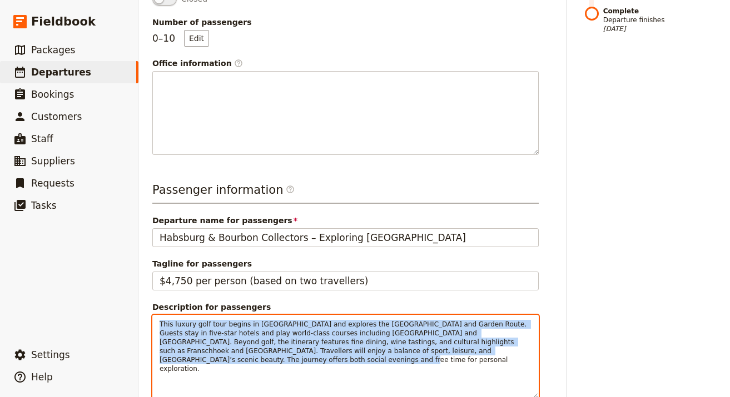
click at [229, 337] on span "This luxury golf tour begins in Cape Town and explores the Cape Winelands and G…" at bounding box center [343, 347] width 369 height 52
click at [232, 321] on span "This luxury golf tour begins in Cape Town and explores the Cape Winelands and G…" at bounding box center [343, 347] width 369 height 52
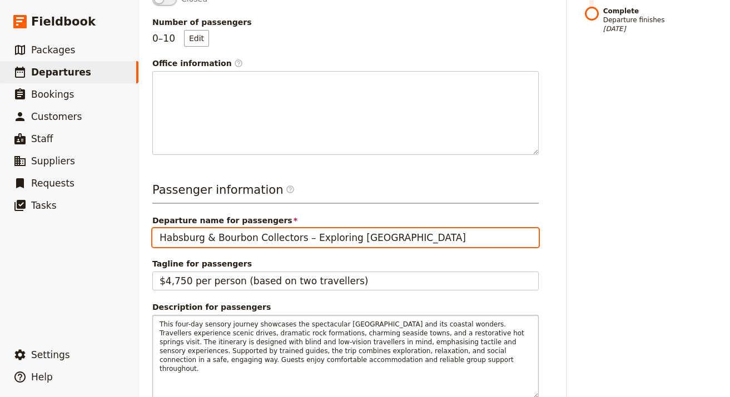
click at [319, 236] on input "Habsburg & Bourbon Collectors – Exploring Madrid" at bounding box center [345, 237] width 386 height 19
paste input "4 Day Great Ocean Road & Hot Springs – Departs Melbourne"
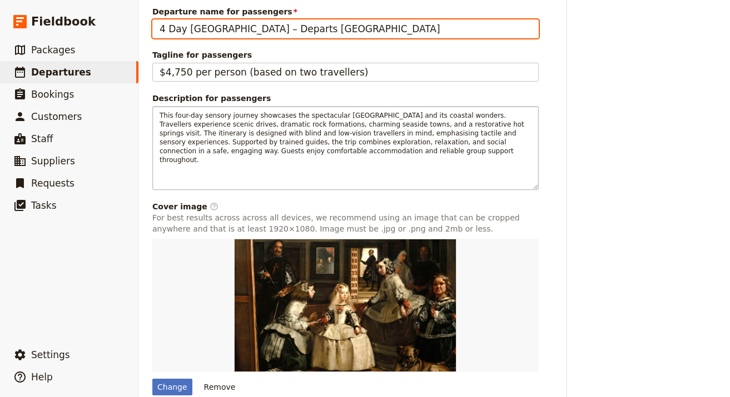
scroll to position [582, 0]
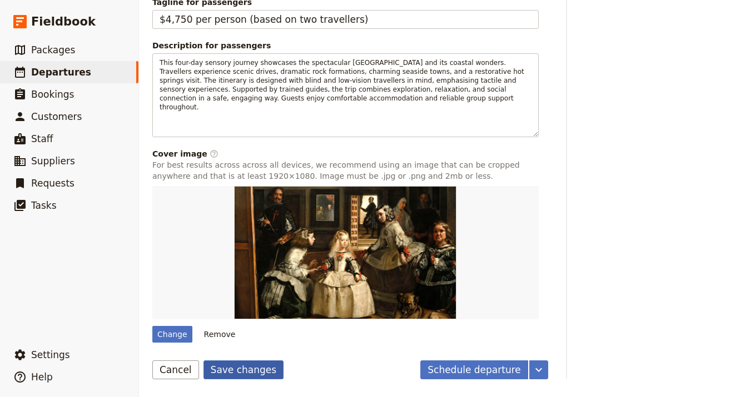
type input "4 Day Great Ocean Road & Hot Springs – Departs Melbourne"
click at [225, 368] on button "Save changes" at bounding box center [243, 370] width 81 height 19
click at [213, 334] on button "Remove" at bounding box center [220, 334] width 42 height 17
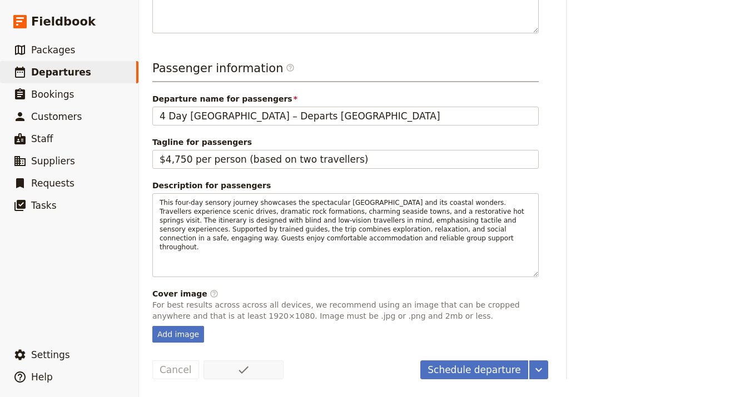
scroll to position [442, 0]
drag, startPoint x: 475, startPoint y: 362, endPoint x: 451, endPoint y: 356, distance: 24.1
click at [475, 363] on button "Schedule departure" at bounding box center [474, 370] width 108 height 19
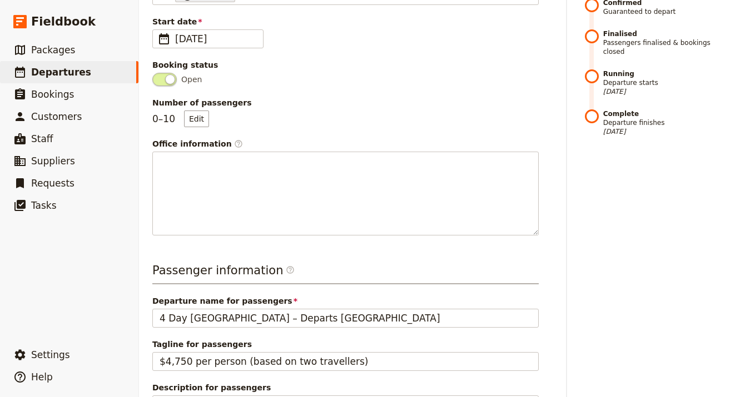
scroll to position [0, 0]
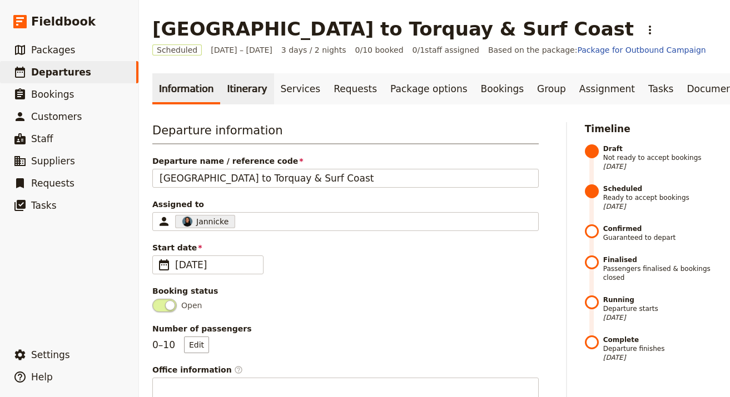
click at [223, 79] on link "Itinerary" at bounding box center [246, 88] width 53 height 31
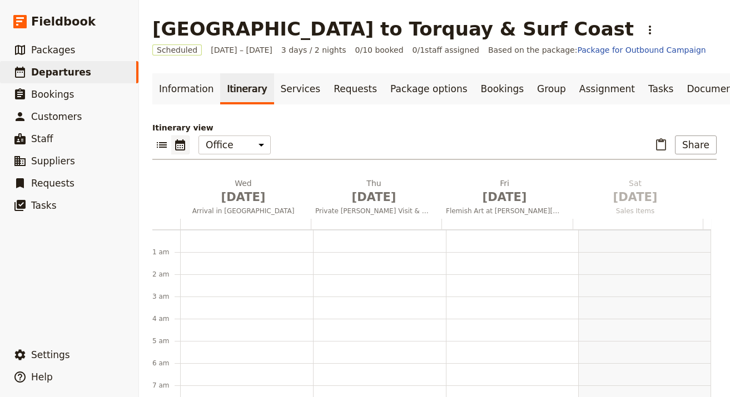
scroll to position [144, 0]
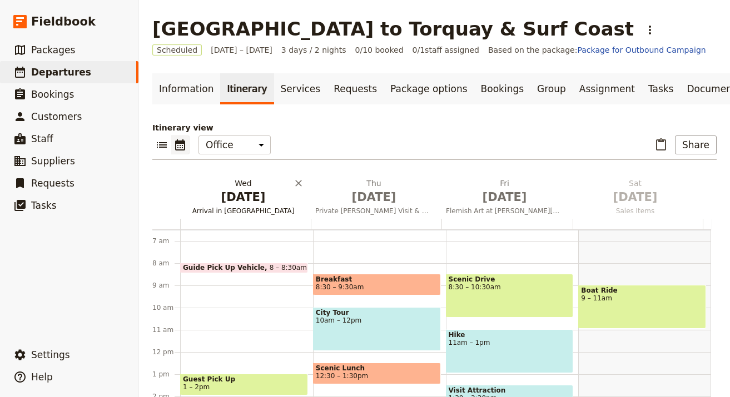
click at [237, 203] on span "Oct 1" at bounding box center [242, 197] width 117 height 17
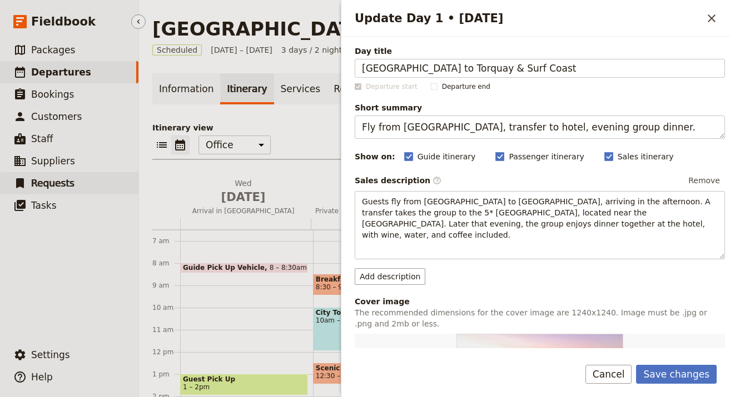
type input "Melbourne to Torquay & Surf Coast"
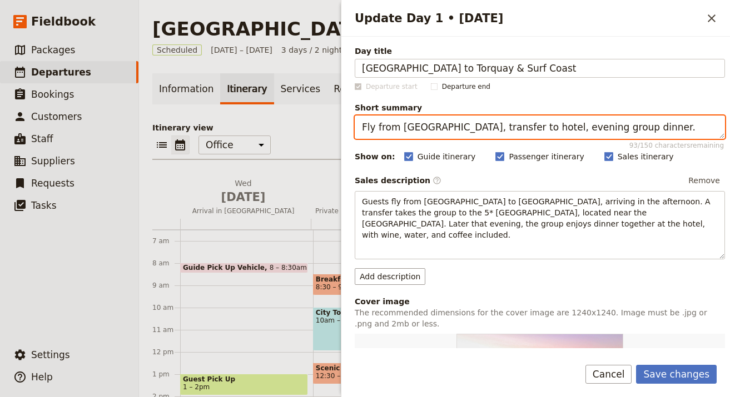
click at [435, 119] on textarea "Fly from London, transfer to hotel, evening group dinner." at bounding box center [539, 127] width 370 height 23
paste textarea "Scenic coastal drive and Torquay surf culture"
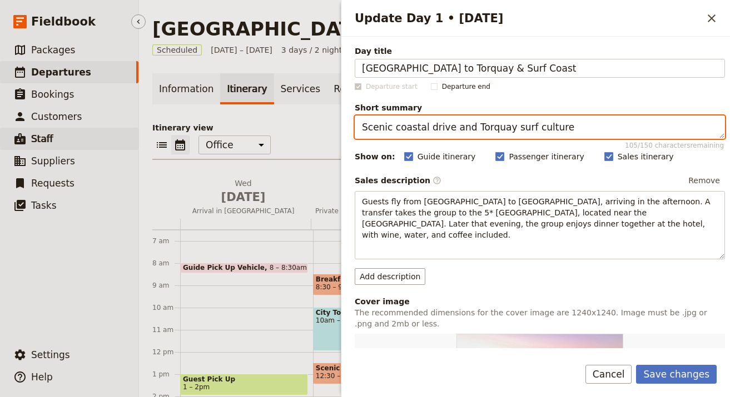
type textarea "Scenic coastal drive and Torquay surf culture"
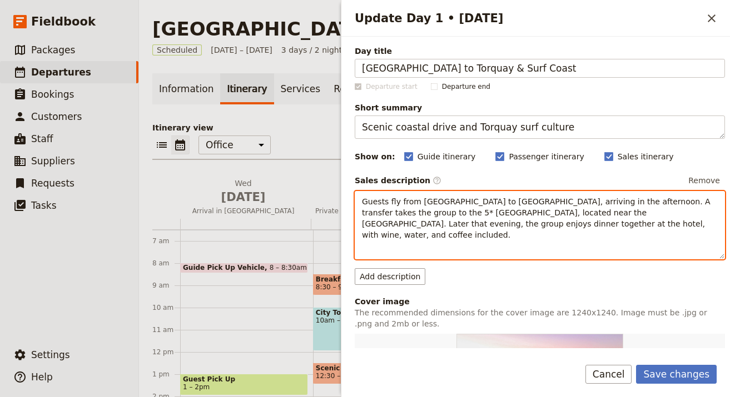
click at [470, 217] on span "Guests fly from London Heathrow to Madrid, arriving in the afternoon. A transfe…" at bounding box center [537, 218] width 351 height 42
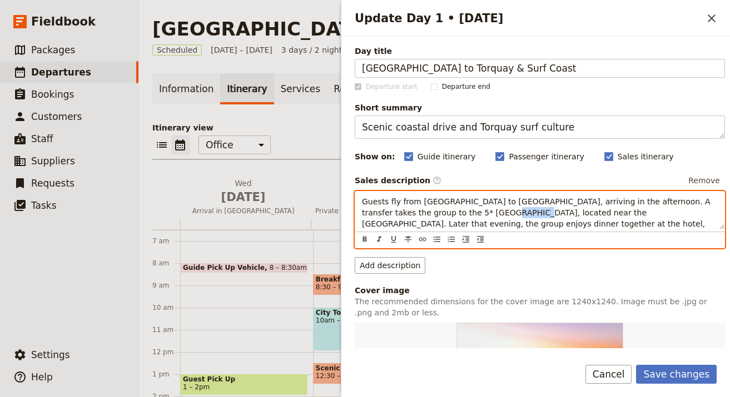
click at [470, 217] on span "Guests fly from London Heathrow to Madrid, arriving in the afternoon. A transfe…" at bounding box center [537, 218] width 351 height 42
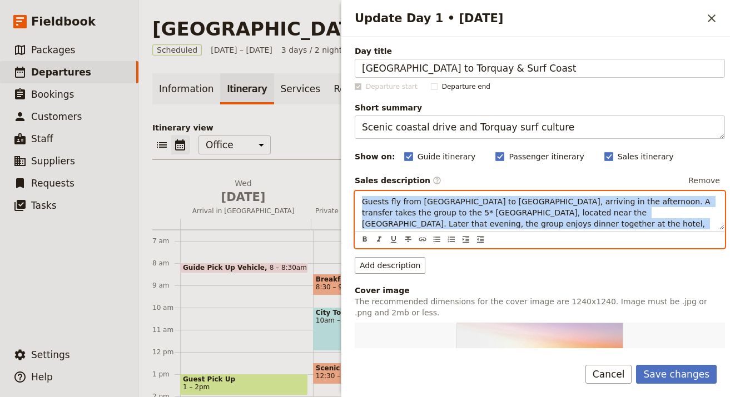
click at [470, 216] on span "Guests fly from London Heathrow to Madrid, arriving in the afternoon. A transfe…" at bounding box center [537, 218] width 351 height 42
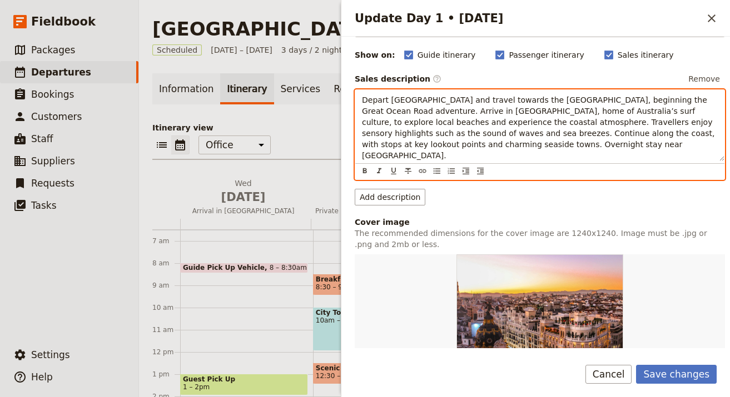
scroll to position [352, 0]
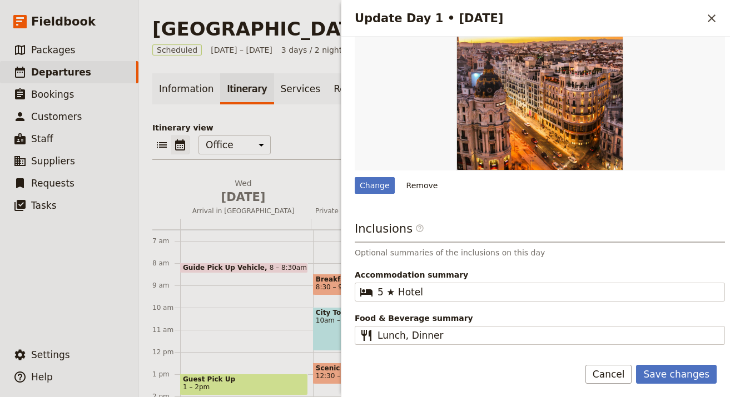
click at [424, 177] on button "Remove" at bounding box center [422, 185] width 42 height 17
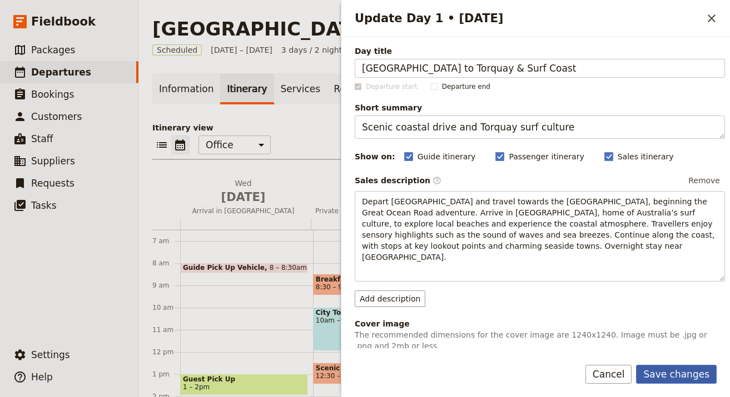
click at [691, 368] on button "Save changes" at bounding box center [676, 374] width 81 height 19
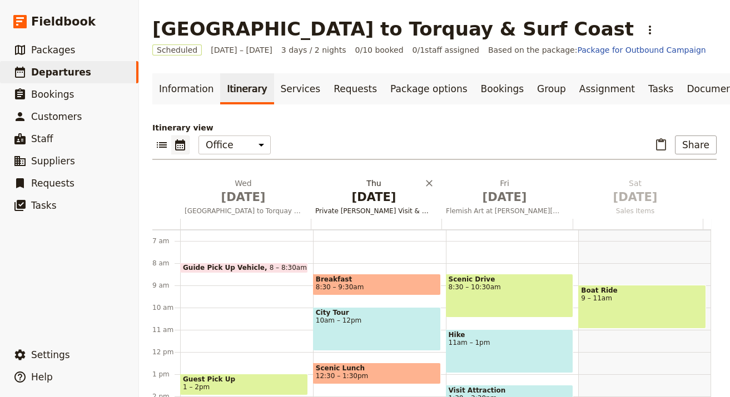
click at [364, 210] on span "Private Prado Visit & Royal Collections Gallery" at bounding box center [374, 211] width 126 height 9
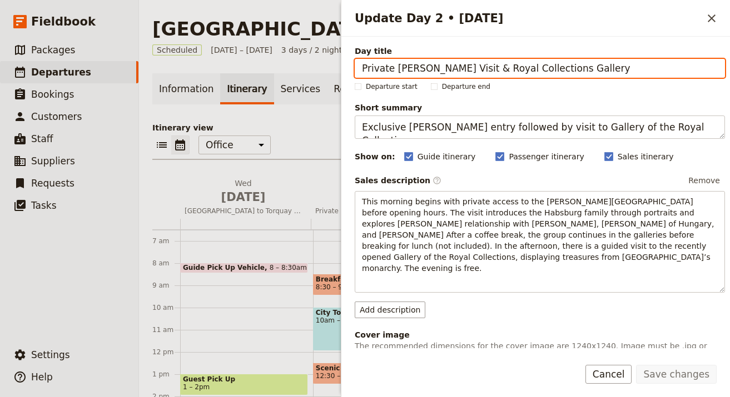
click at [495, 66] on input "Private Prado Visit & Royal Collections Gallery" at bounding box center [539, 68] width 370 height 19
paste input "Great Ocean Road & Twelve Apostles"
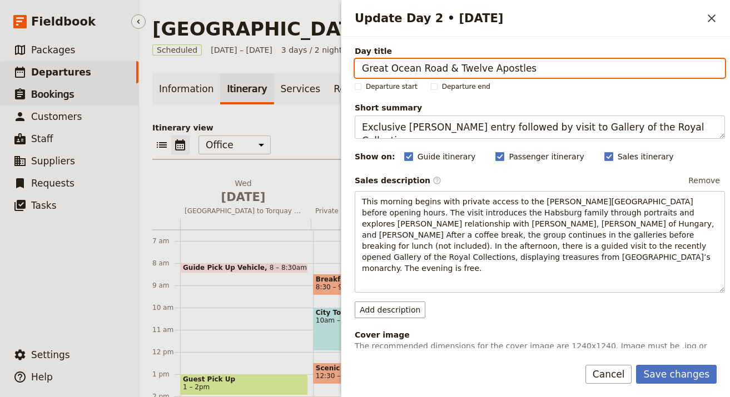
type input "Great Ocean Road & Twelve Apostles"
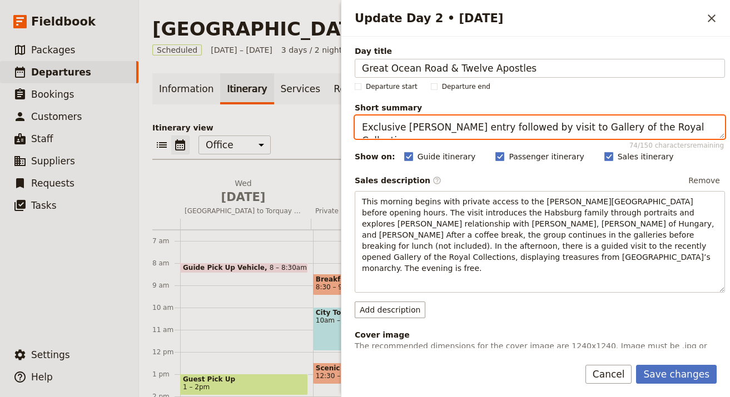
click at [493, 123] on textarea "Exclusive Prado entry followed by visit to Gallery of the Royal Collections." at bounding box center [539, 127] width 370 height 23
click at [493, 122] on textarea "Exclusive Prado entry followed by visit to Gallery of the Royal Collections." at bounding box center [539, 127] width 370 height 23
paste textarea "Iconic Twelve Apostles and rugged coast"
click at [359, 129] on textarea "Iconic Twelve Apostles and rugged coast" at bounding box center [539, 127] width 370 height 23
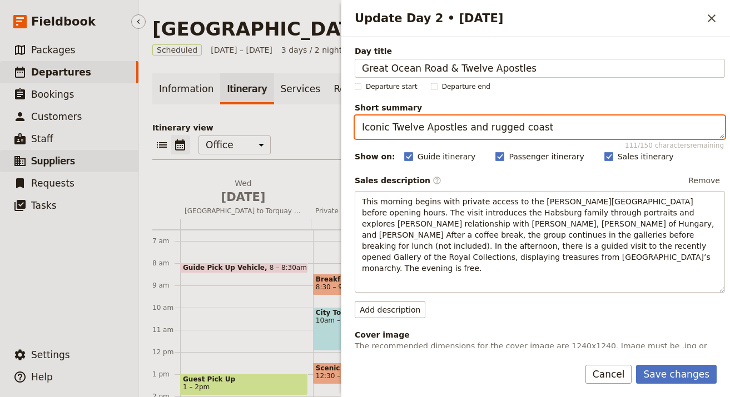
type textarea "Iconic Twelve Apostles and rugged coast"
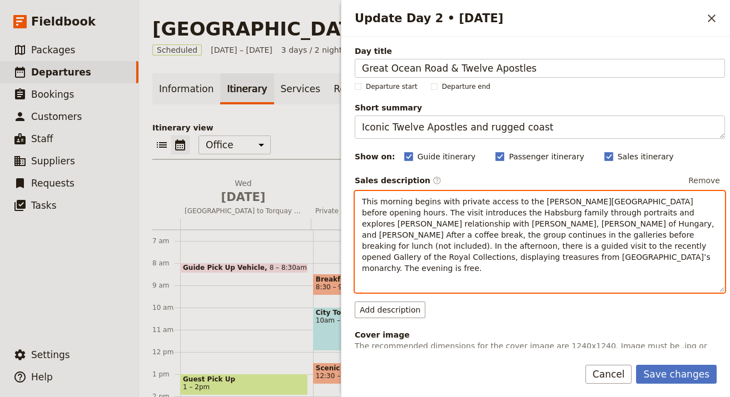
click at [485, 234] on span "This morning begins with private access to the Prado Museum before opening hour…" at bounding box center [539, 235] width 354 height 76
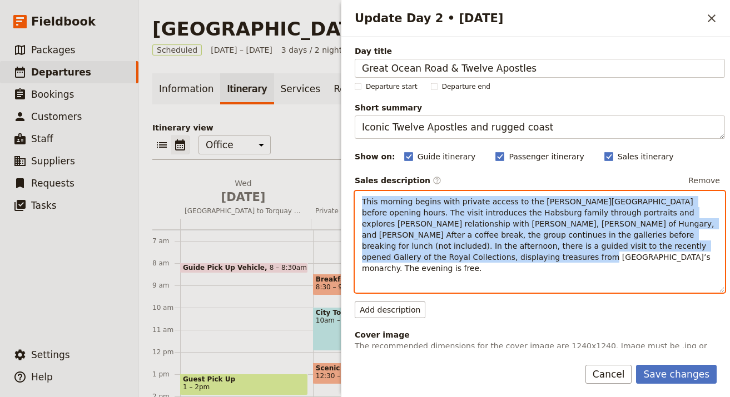
click at [485, 234] on span "This morning begins with private access to the Prado Museum before opening hour…" at bounding box center [539, 235] width 354 height 76
paste div "Update Day 2 • 2 Oct"
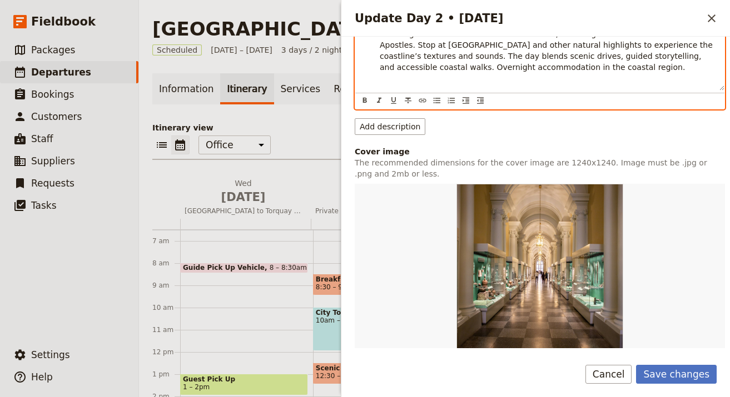
scroll to position [129, 0]
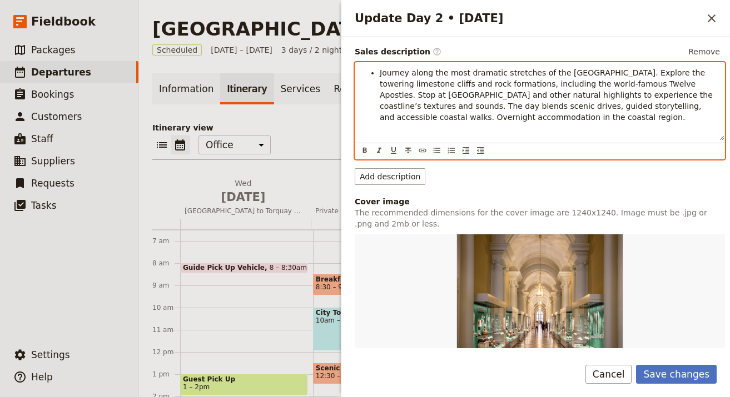
click at [374, 76] on ul "Journey along the most dramatic stretches of the Great Ocean Road. Explore the …" at bounding box center [540, 95] width 356 height 56
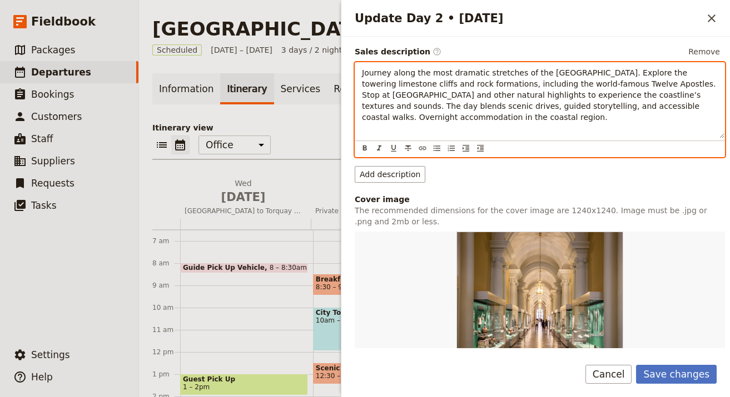
scroll to position [368, 0]
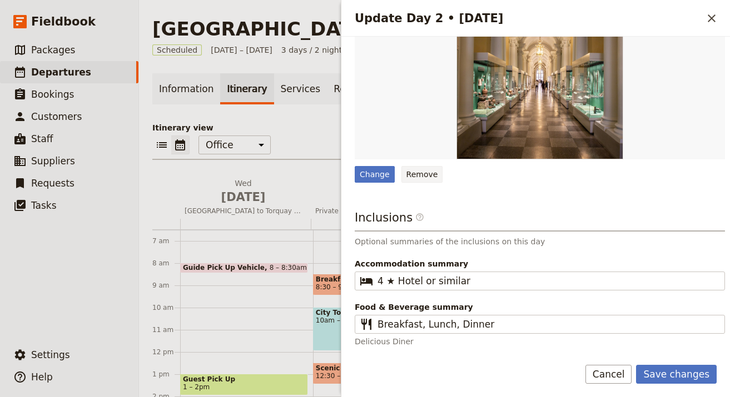
click at [407, 170] on button "Remove" at bounding box center [422, 174] width 42 height 17
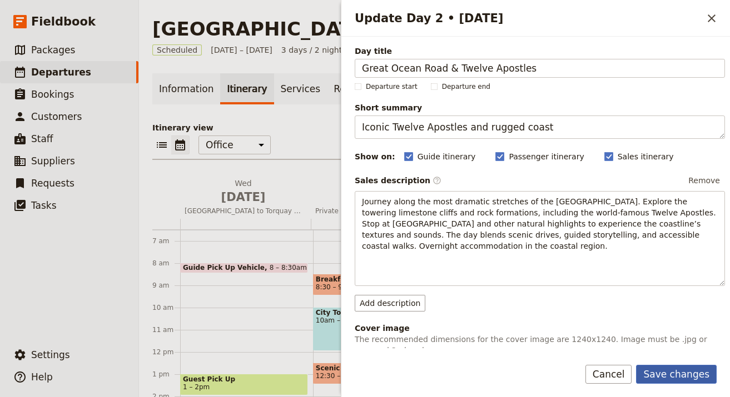
click at [696, 382] on button "Save changes" at bounding box center [676, 374] width 81 height 19
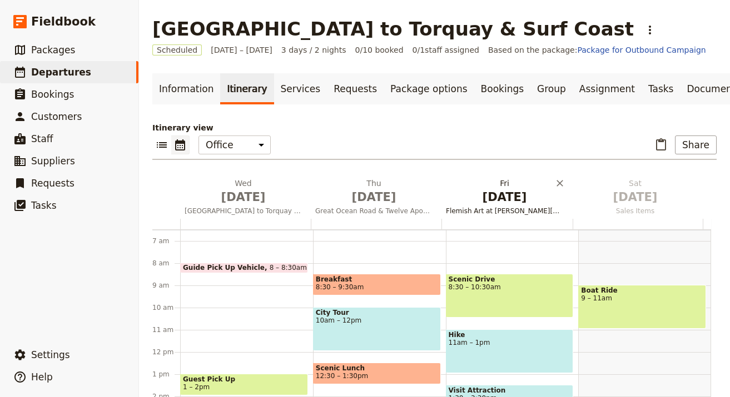
click at [500, 207] on span "Flemish Art at Prado & Visit to Monasterio de las Descalzas Reales" at bounding box center [504, 211] width 126 height 9
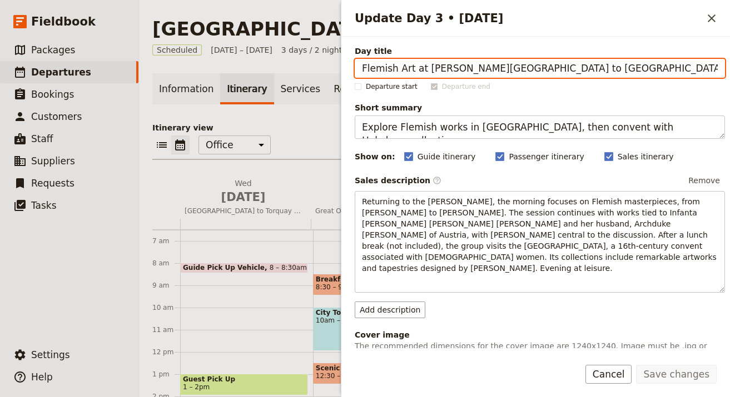
click at [474, 72] on input "Flemish Art at Prado & Visit to Monasterio de las Descalzas Reales" at bounding box center [539, 68] width 370 height 19
paste input "Otway Rainforest & Hot Spring"
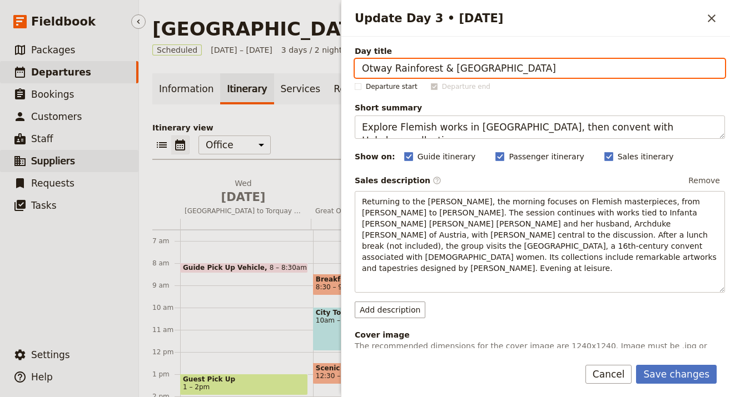
type input "Otway Rainforest & Hot Springs"
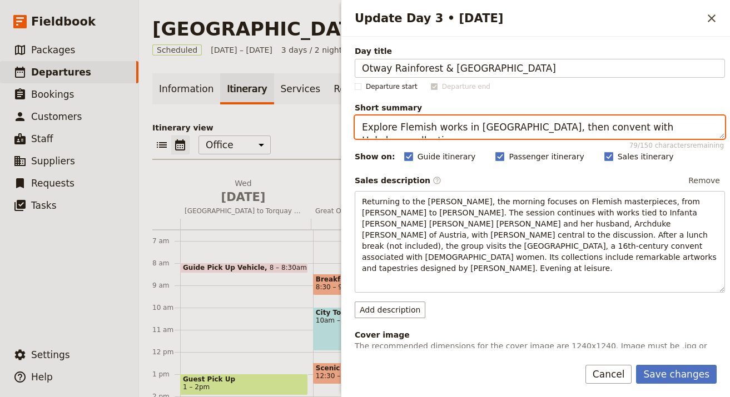
click at [456, 123] on textarea "Explore Flemish works in Prado, then convent with Habsburg collections." at bounding box center [539, 127] width 370 height 23
paste textarea "Rainforest walk and hot springs relaxation"
type textarea "Rainforest walk and hot springs relaxation"
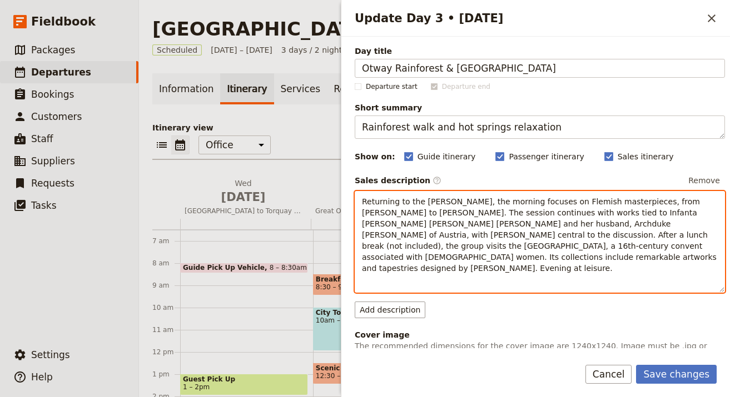
click at [627, 249] on span "Returning to the Prado, the morning focuses on Flemish masterpieces, from Rogie…" at bounding box center [540, 235] width 357 height 76
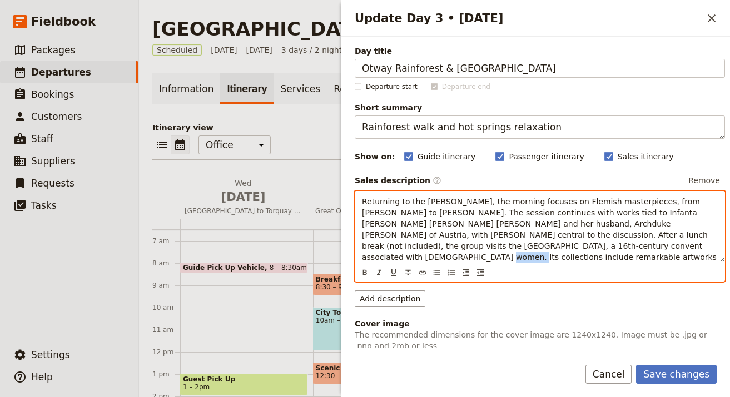
click at [627, 249] on span "Returning to the Prado, the morning focuses on Flemish masterpieces, from Rogie…" at bounding box center [540, 235] width 357 height 76
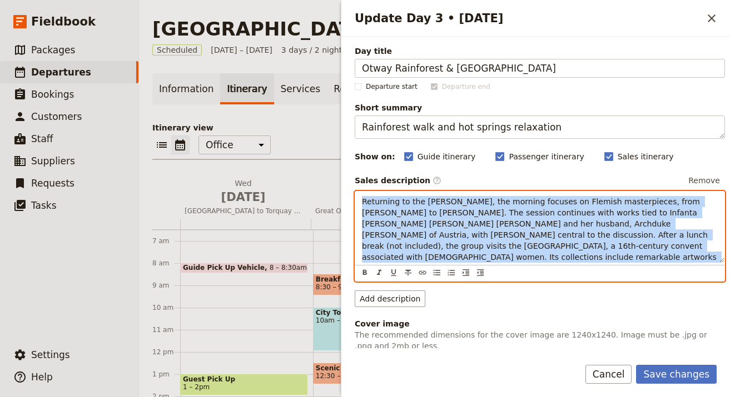
click at [627, 249] on span "Returning to the Prado, the morning focuses on Flemish masterpieces, from Rogie…" at bounding box center [540, 235] width 357 height 76
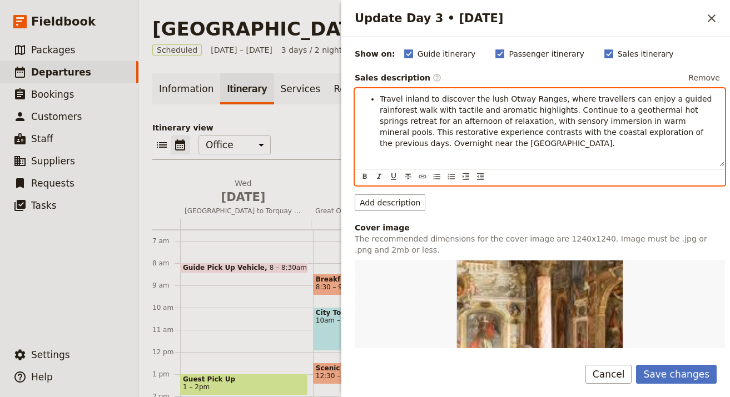
scroll to position [19, 0]
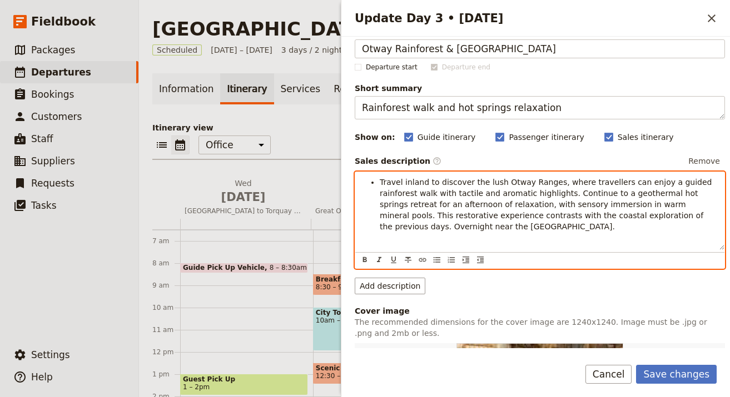
click at [379, 182] on li "Travel inland to discover the lush Otway Ranges, where travellers can enjoy a g…" at bounding box center [548, 205] width 338 height 56
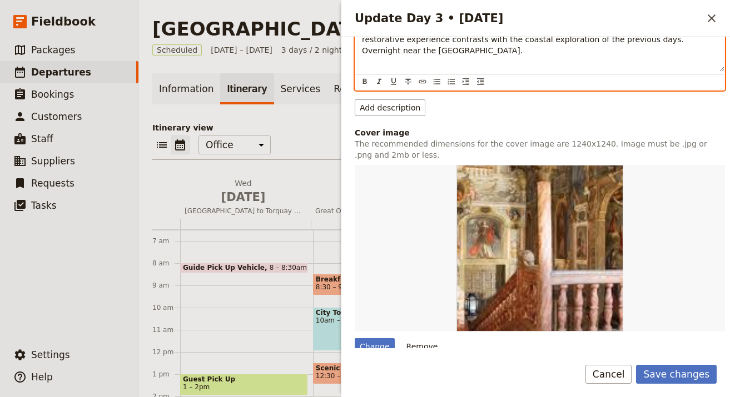
scroll to position [318, 0]
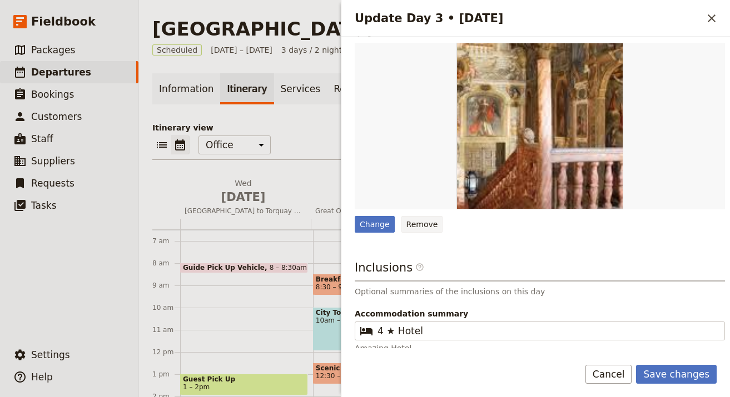
click at [409, 224] on button "Remove" at bounding box center [422, 224] width 42 height 17
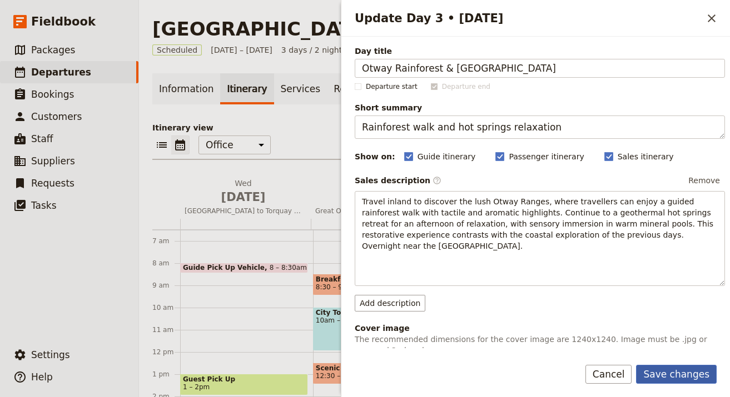
click at [691, 368] on button "Save changes" at bounding box center [676, 374] width 81 height 19
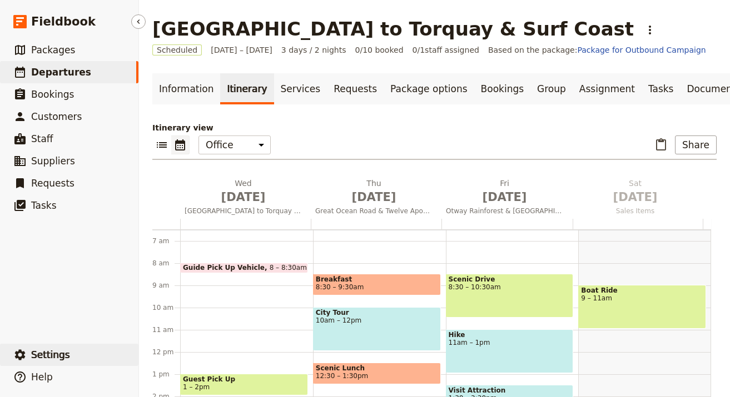
click at [73, 344] on button "​ Settings" at bounding box center [69, 355] width 138 height 22
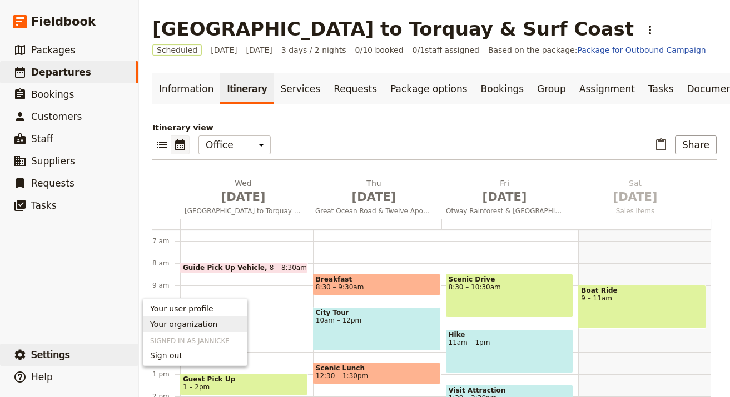
click at [192, 326] on span "Your organization" at bounding box center [183, 324] width 67 height 11
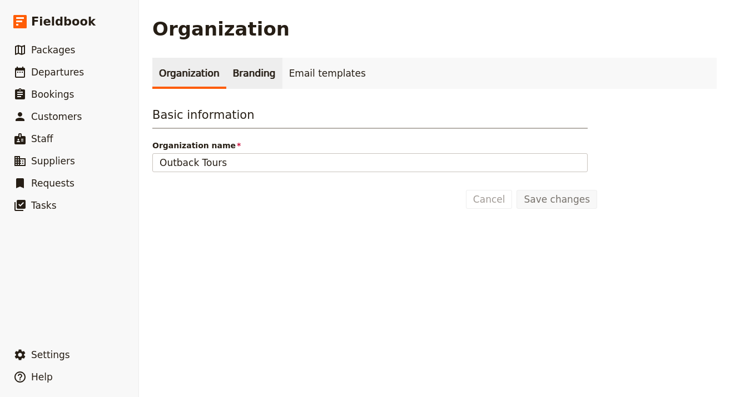
click at [244, 71] on link "Branding" at bounding box center [254, 73] width 56 height 31
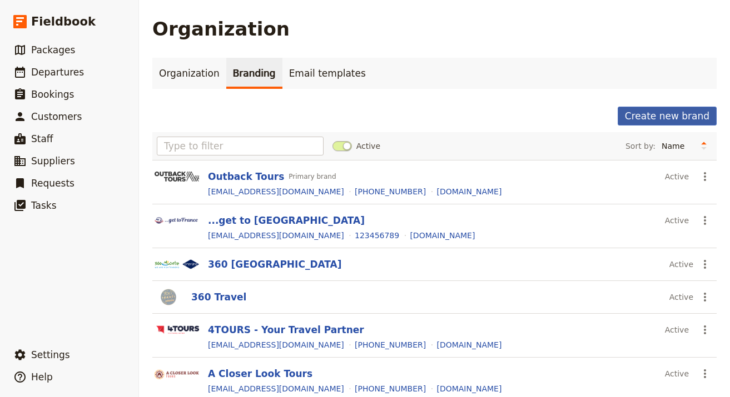
click at [682, 117] on button "Create new brand" at bounding box center [666, 116] width 99 height 19
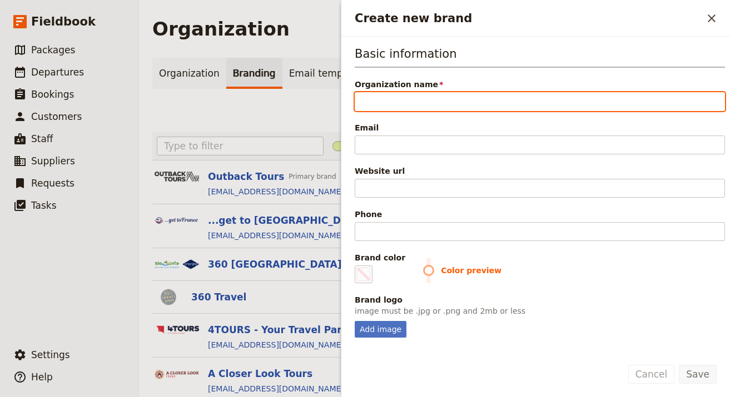
paste input "Cocky Guides"
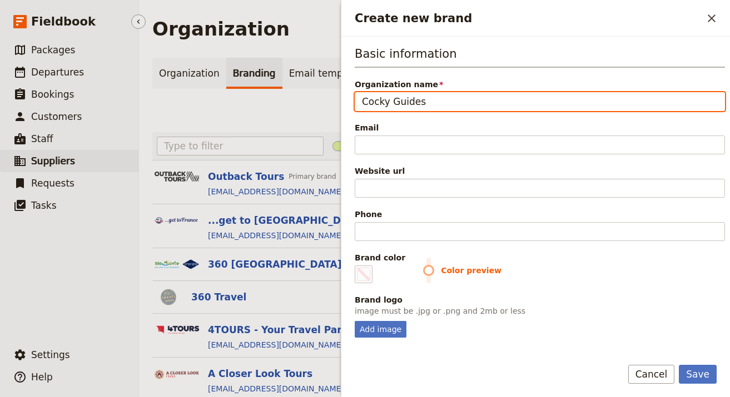
type input "Cocky Guides"
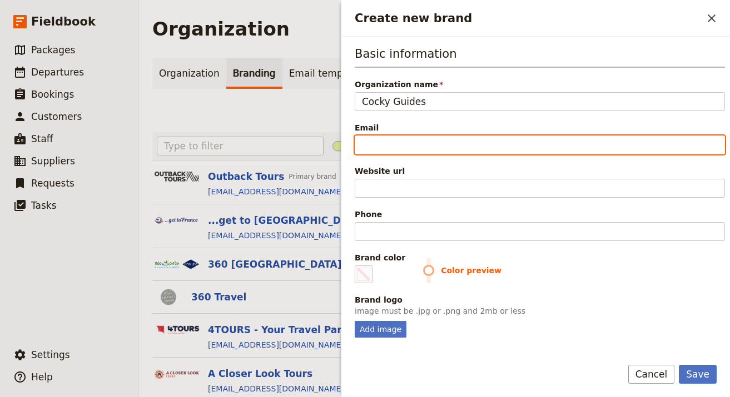
click at [493, 148] on input "Email" at bounding box center [539, 145] width 370 height 19
paste input "info@cockyguides.com.au"
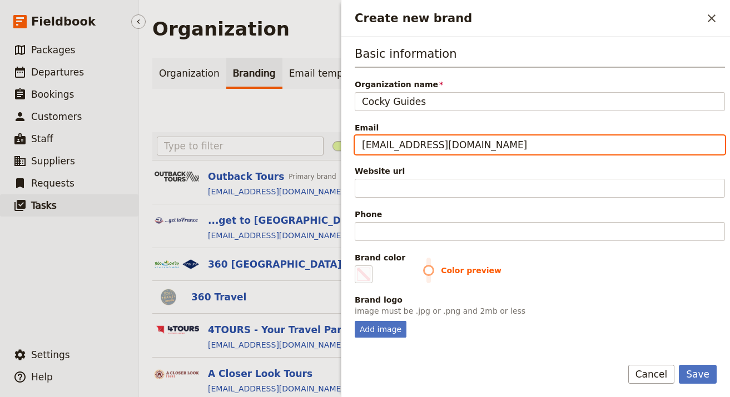
type input "info@cockyguides.com.au"
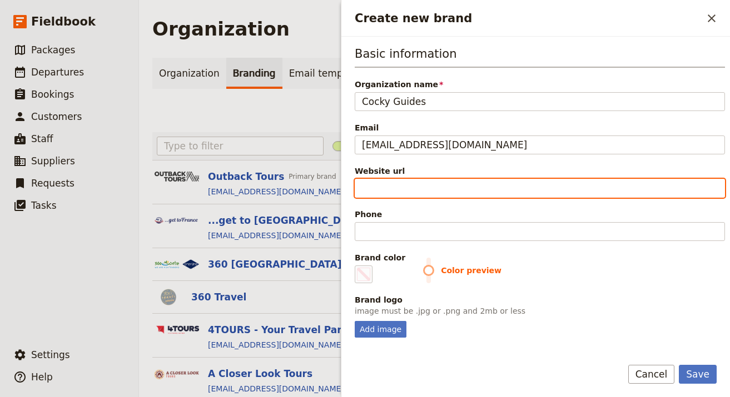
click at [386, 186] on input "Website url" at bounding box center [539, 188] width 370 height 19
paste input "https://www.cockyguides.com.au"
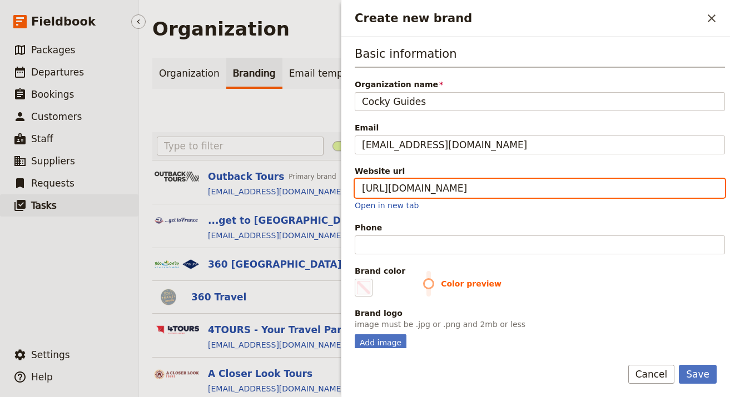
type input "https://www.cockyguides.com.au"
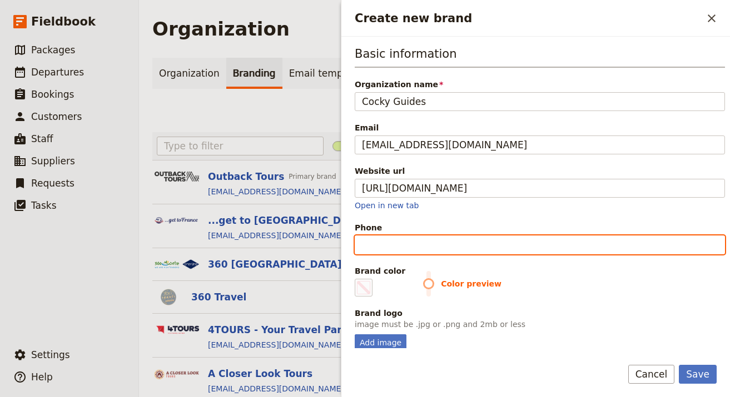
click at [454, 246] on input "Phone" at bounding box center [539, 245] width 370 height 19
paste input "+61 1300 657 640"
click at [425, 238] on input "+61 1300 657 640" at bounding box center [539, 245] width 370 height 19
click at [402, 244] on input "+61 1300 657640" at bounding box center [539, 245] width 370 height 19
click at [404, 247] on input "+61 1300 657640" at bounding box center [539, 245] width 370 height 19
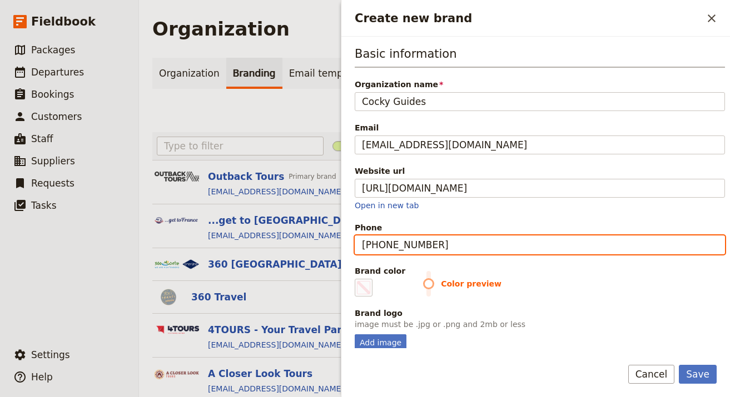
click at [381, 244] on input "+61 1300657640" at bounding box center [539, 245] width 370 height 19
type input "+611300657640"
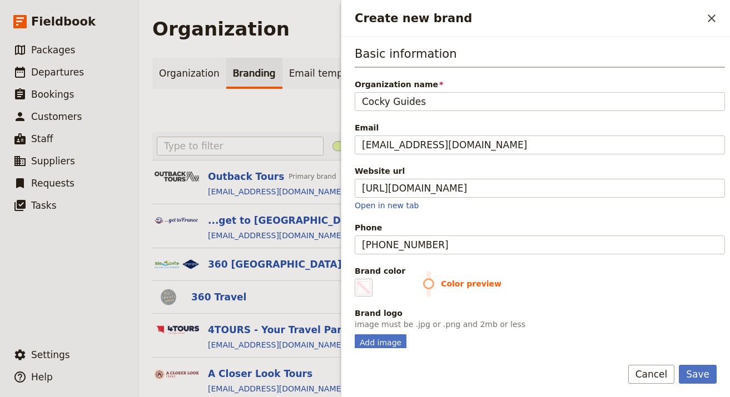
click at [408, 338] on div "Add image" at bounding box center [539, 342] width 370 height 17
